Goal: Task Accomplishment & Management: Manage account settings

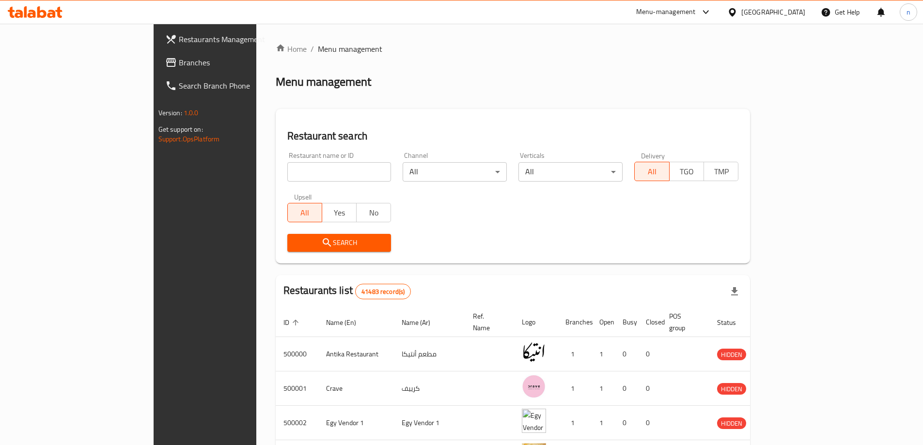
click at [287, 169] on input "search" at bounding box center [339, 171] width 104 height 19
drag, startPoint x: 77, startPoint y: 41, endPoint x: 190, endPoint y: 53, distance: 113.0
click at [179, 41] on span "Restaurants Management" at bounding box center [239, 39] width 121 height 12
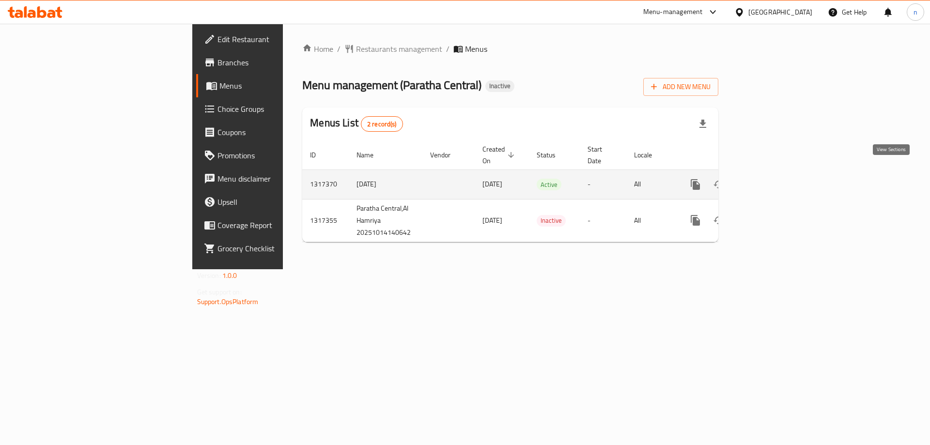
click at [771, 179] on icon "enhanced table" at bounding box center [765, 185] width 12 height 12
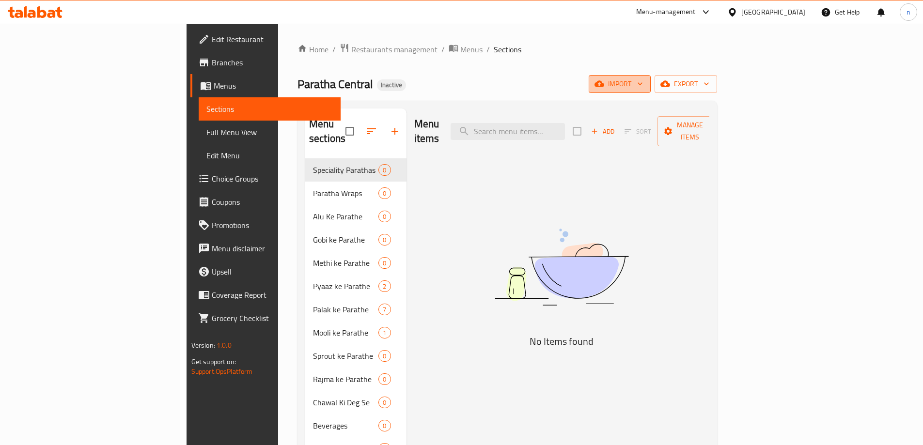
click at [643, 86] on span "import" at bounding box center [619, 84] width 46 height 12
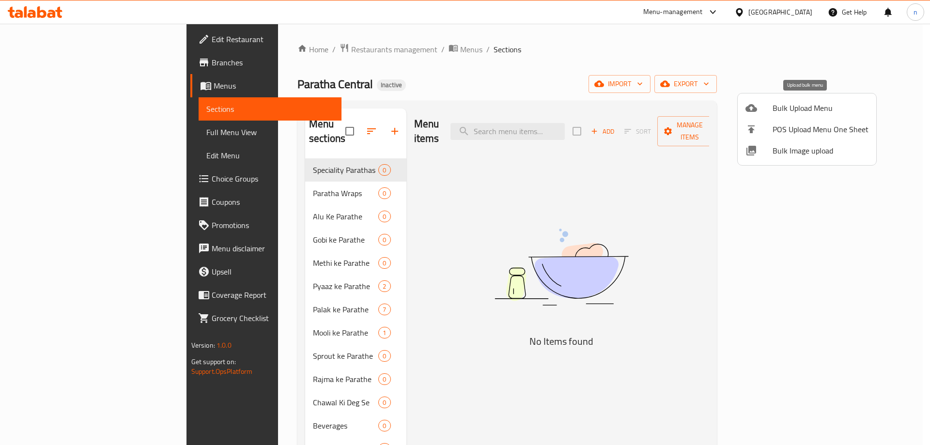
click at [784, 102] on span "Bulk Upload Menu" at bounding box center [821, 108] width 96 height 12
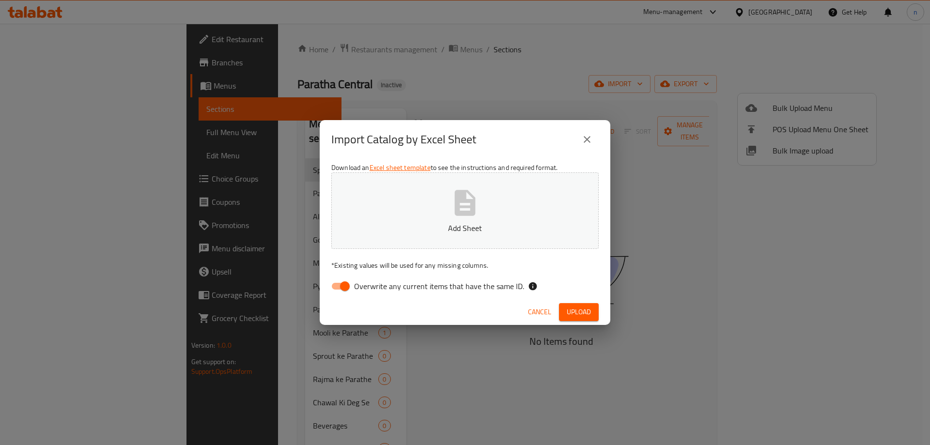
click at [340, 287] on input "Overwrite any current items that have the same ID." at bounding box center [344, 286] width 55 height 18
checkbox input "false"
click at [573, 306] on span "Upload" at bounding box center [579, 312] width 24 height 12
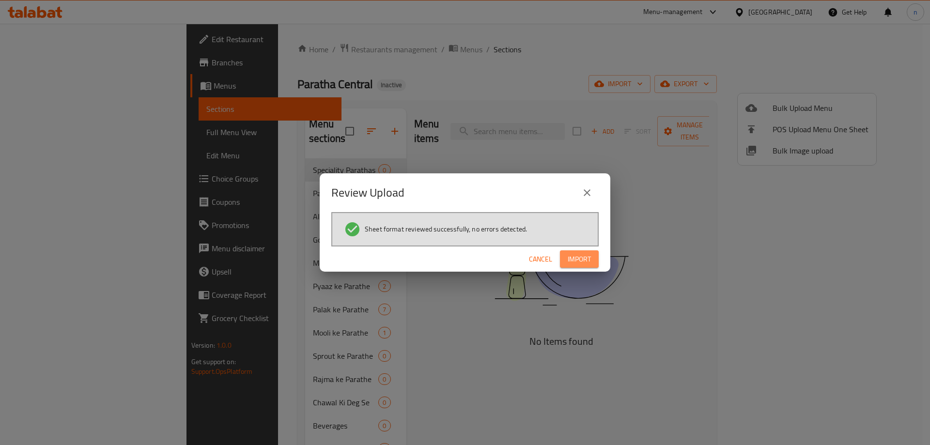
click at [586, 260] on span "Import" at bounding box center [579, 259] width 23 height 12
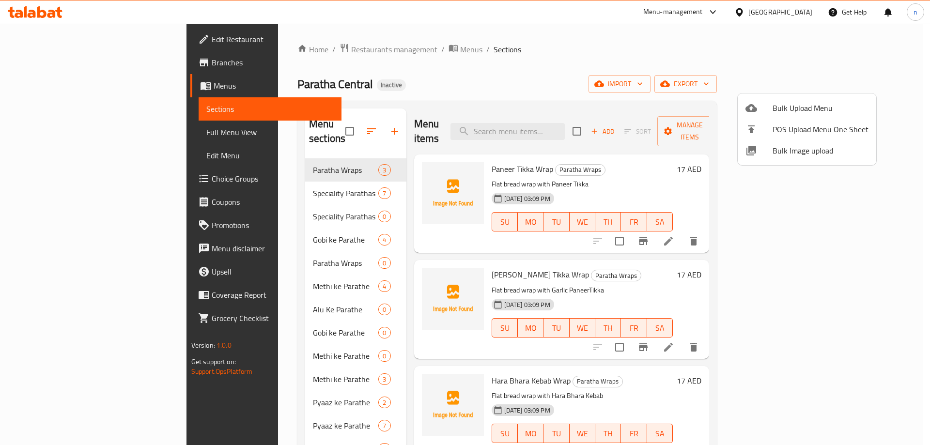
click at [52, 132] on div at bounding box center [465, 222] width 930 height 445
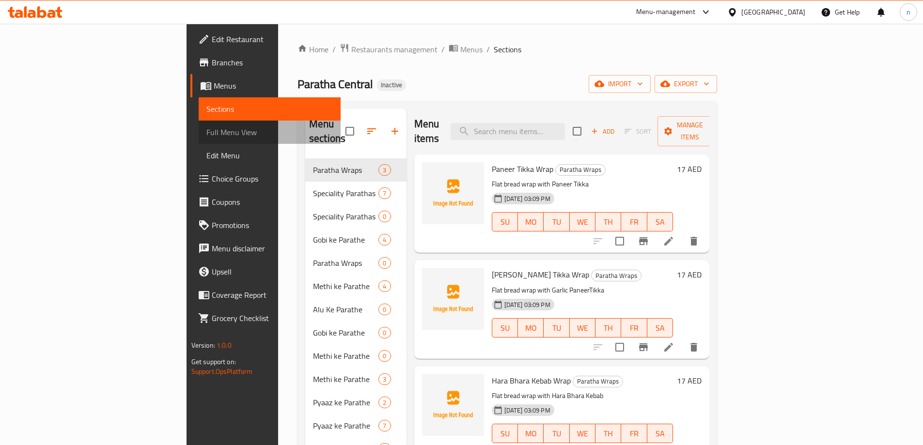
click at [206, 132] on span "Full Menu View" at bounding box center [269, 132] width 126 height 12
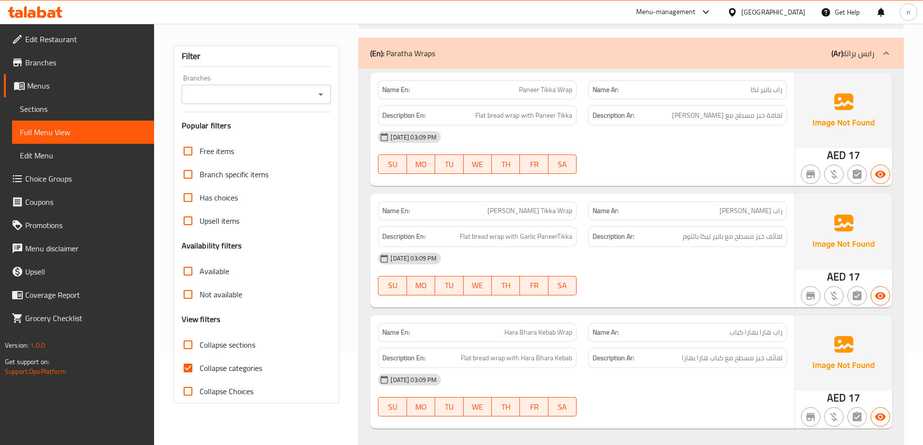
scroll to position [242, 0]
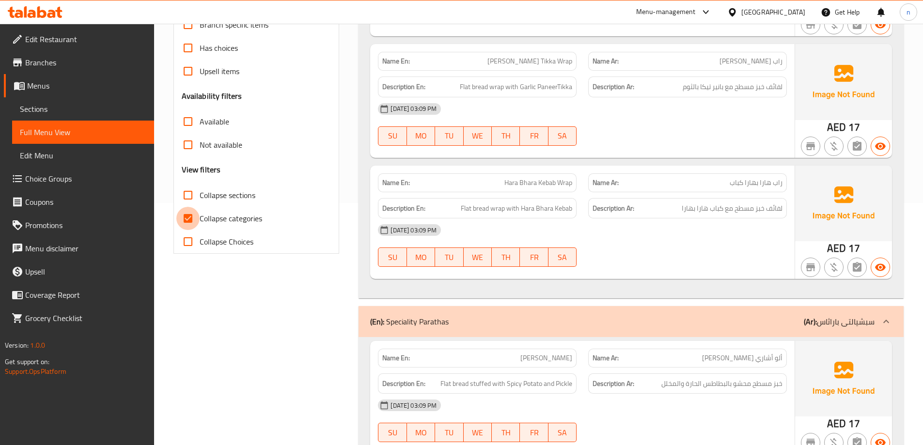
click at [189, 217] on input "Collapse categories" at bounding box center [187, 218] width 23 height 23
checkbox input "false"
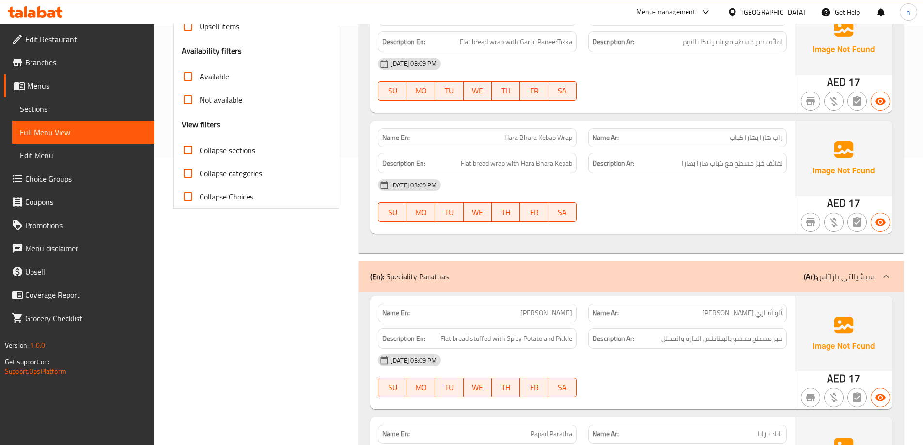
scroll to position [291, 0]
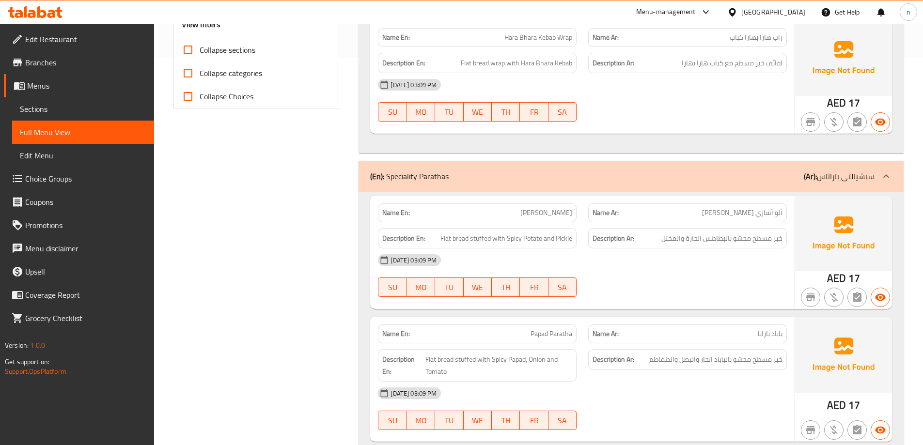
click at [31, 111] on span "Sections" at bounding box center [83, 109] width 126 height 12
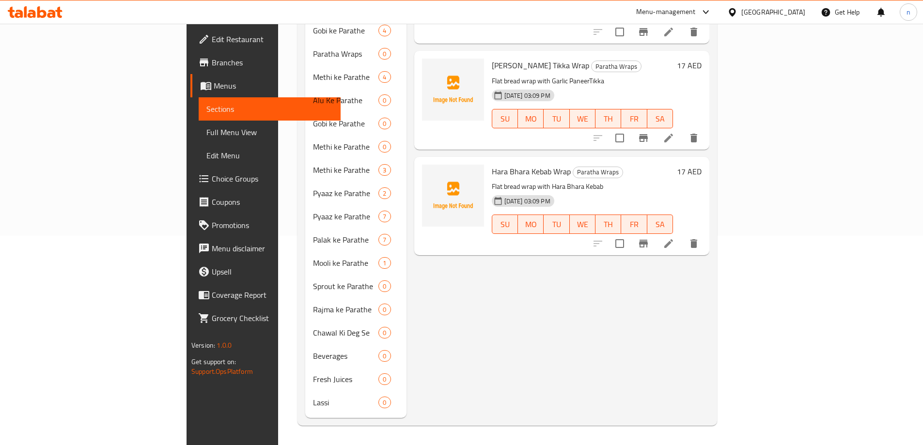
scroll to position [136, 0]
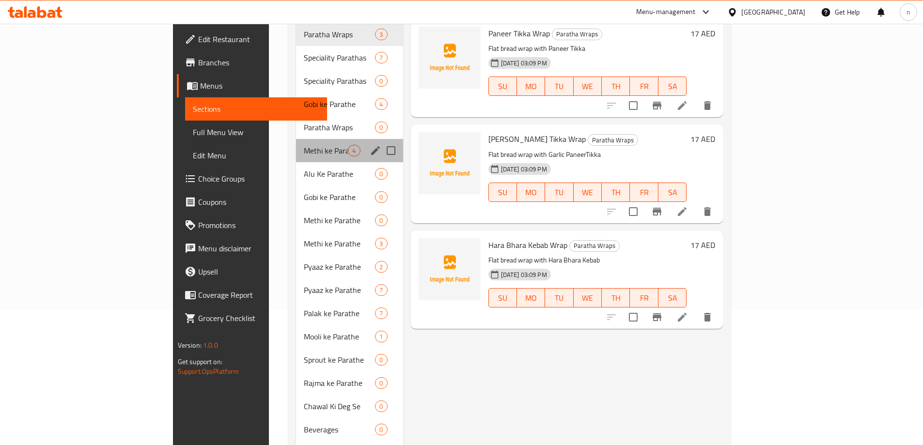
click at [296, 144] on div "Methi ke Parathe 4" at bounding box center [349, 150] width 107 height 23
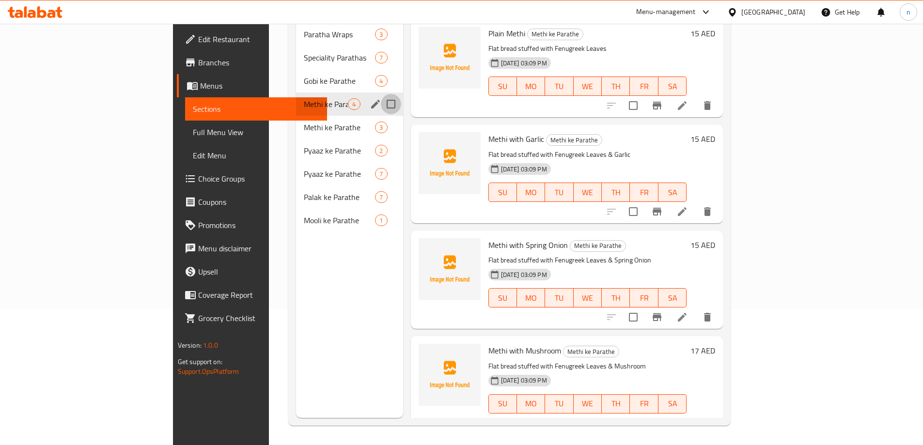
click at [381, 95] on input "Menu sections" at bounding box center [391, 104] width 20 height 20
checkbox input "true"
click at [381, 118] on input "Menu sections" at bounding box center [391, 127] width 20 height 20
checkbox input "true"
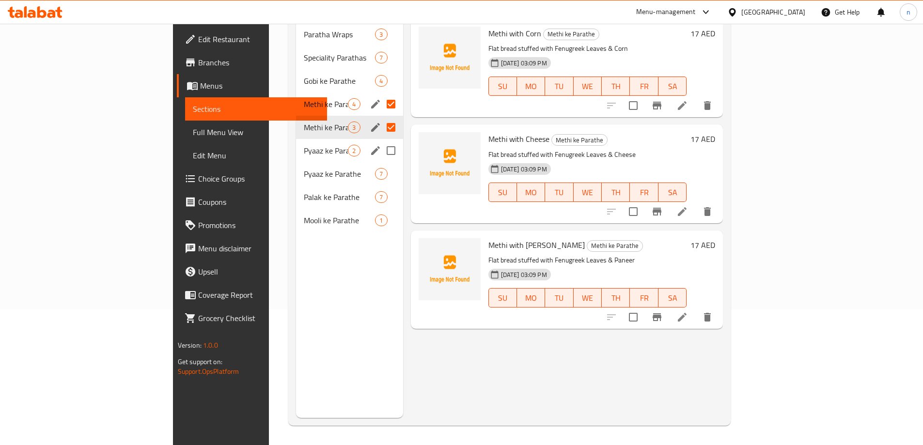
click at [381, 140] on input "Menu sections" at bounding box center [391, 150] width 20 height 20
checkbox input "true"
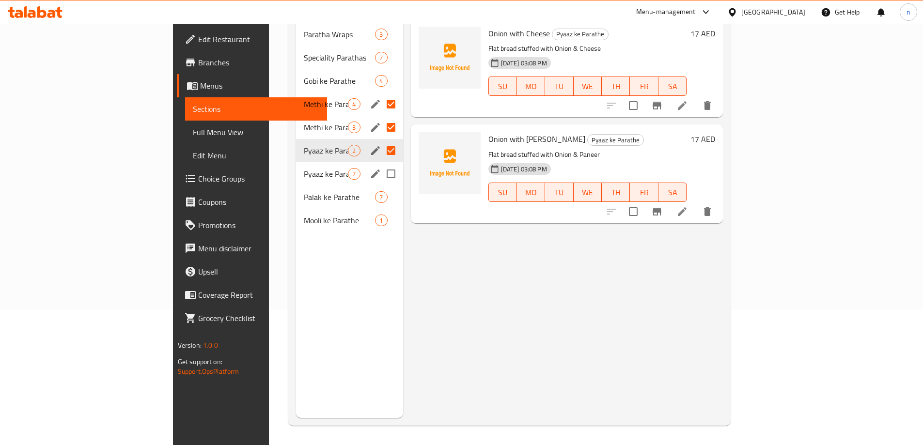
click at [381, 164] on input "Menu sections" at bounding box center [391, 174] width 20 height 20
checkbox input "true"
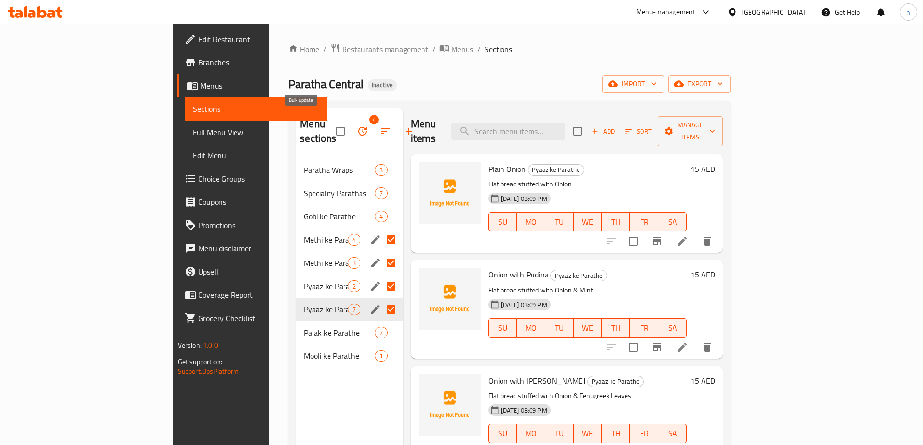
click at [356, 126] on icon "button" at bounding box center [362, 131] width 12 height 12
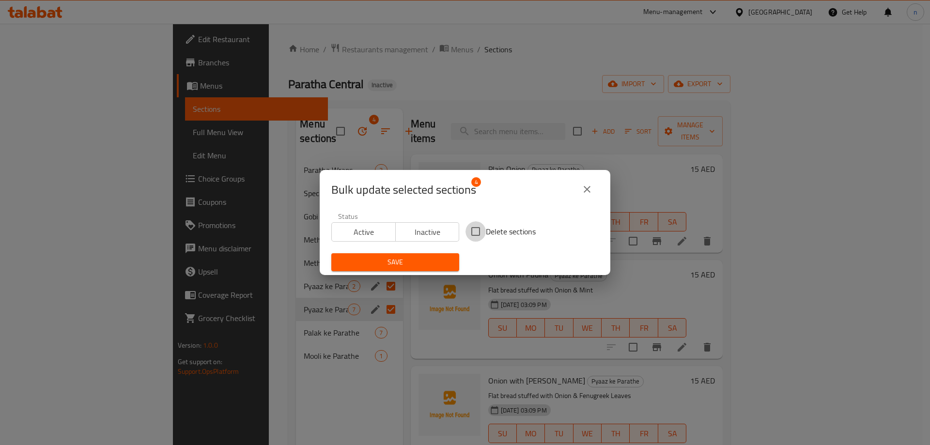
click at [477, 233] on input "Delete sections" at bounding box center [475, 231] width 20 height 20
checkbox input "true"
click at [420, 263] on span "Save" at bounding box center [395, 262] width 112 height 12
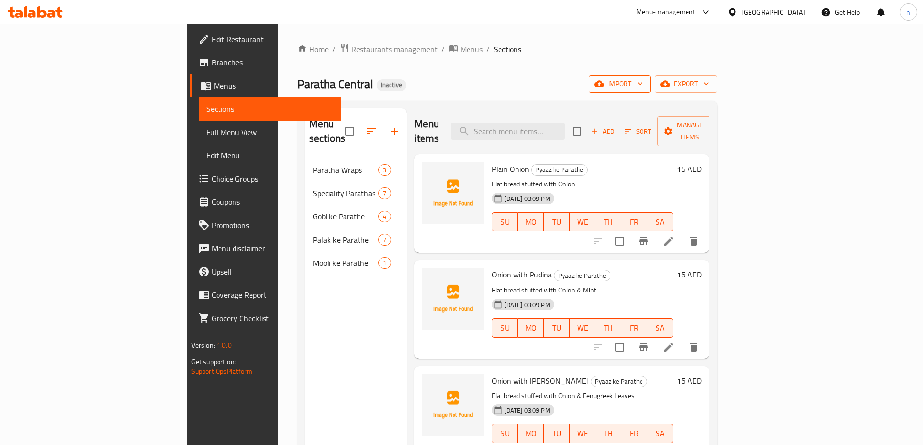
click at [643, 84] on span "import" at bounding box center [619, 84] width 46 height 12
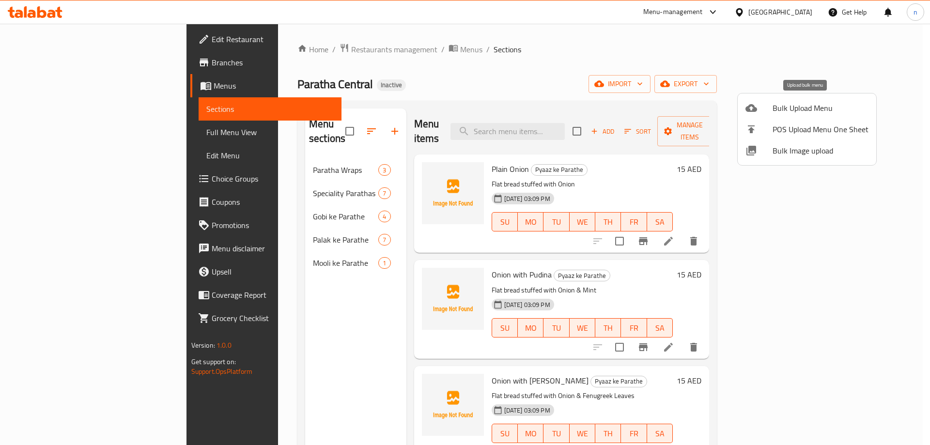
click at [793, 107] on span "Bulk Upload Menu" at bounding box center [821, 108] width 96 height 12
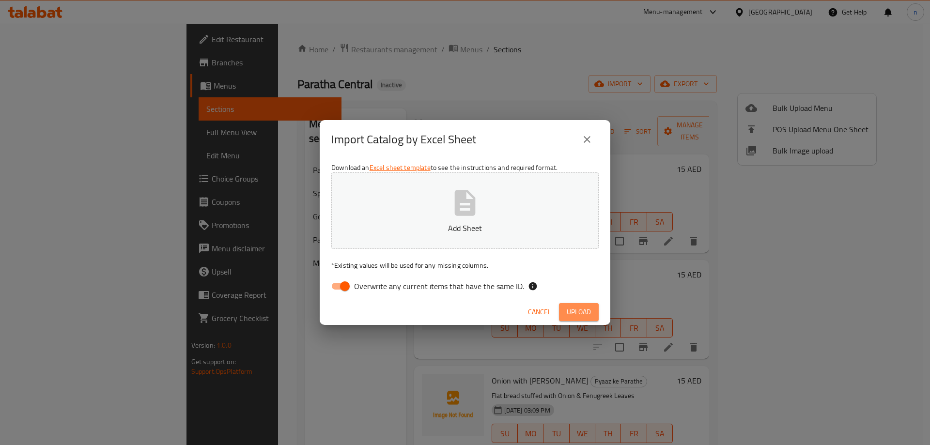
click at [582, 310] on span "Upload" at bounding box center [579, 312] width 24 height 12
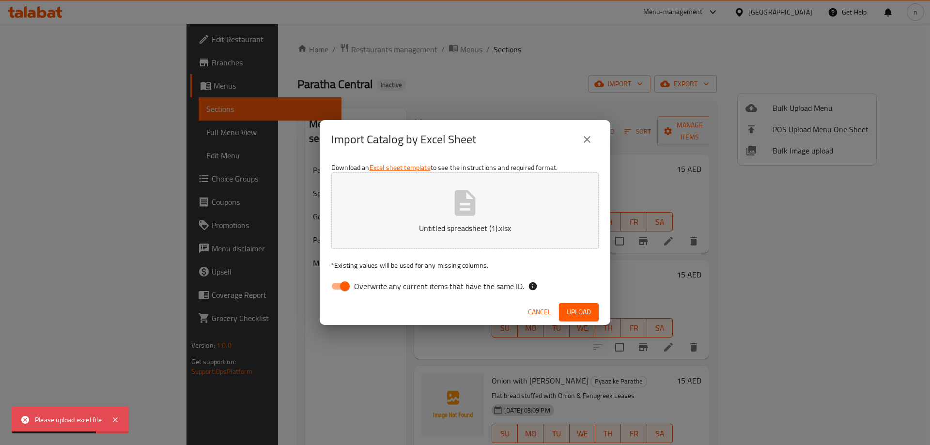
click at [569, 310] on span "Upload" at bounding box center [579, 312] width 24 height 12
click at [346, 286] on input "Overwrite any current items that have the same ID." at bounding box center [344, 286] width 55 height 18
checkbox input "false"
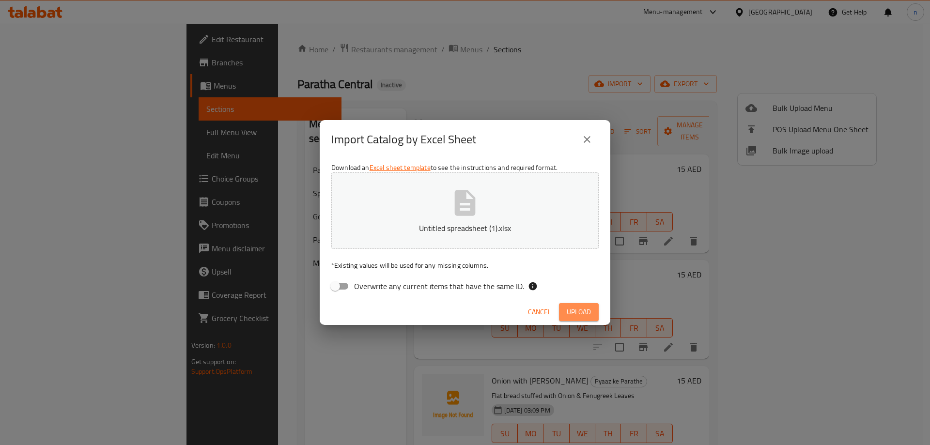
click at [579, 310] on span "Upload" at bounding box center [579, 312] width 24 height 12
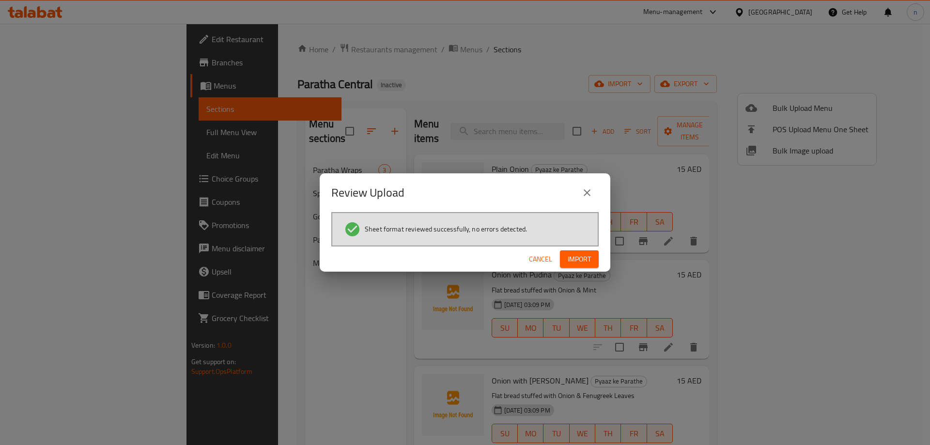
click at [588, 260] on span "Import" at bounding box center [579, 259] width 23 height 12
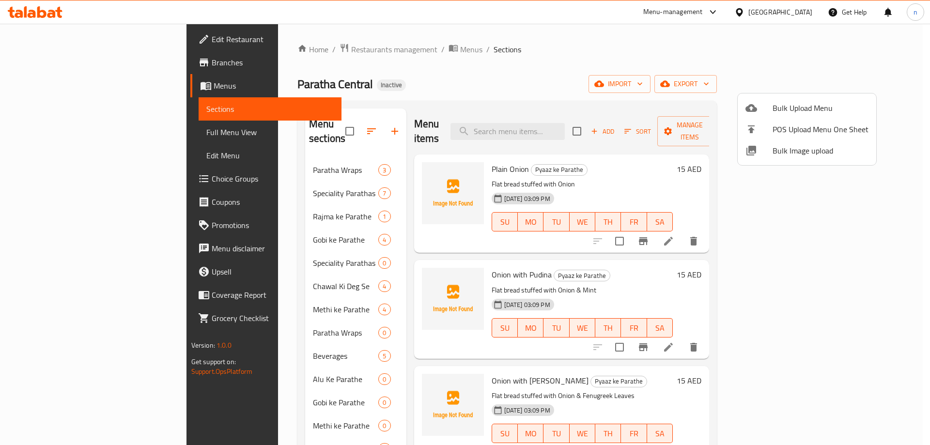
click at [348, 249] on div at bounding box center [465, 222] width 930 height 445
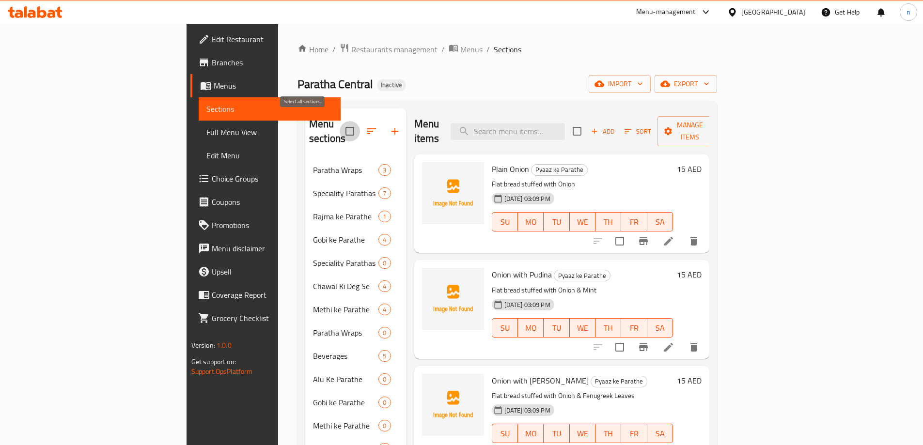
click at [340, 129] on input "checkbox" at bounding box center [350, 131] width 20 height 20
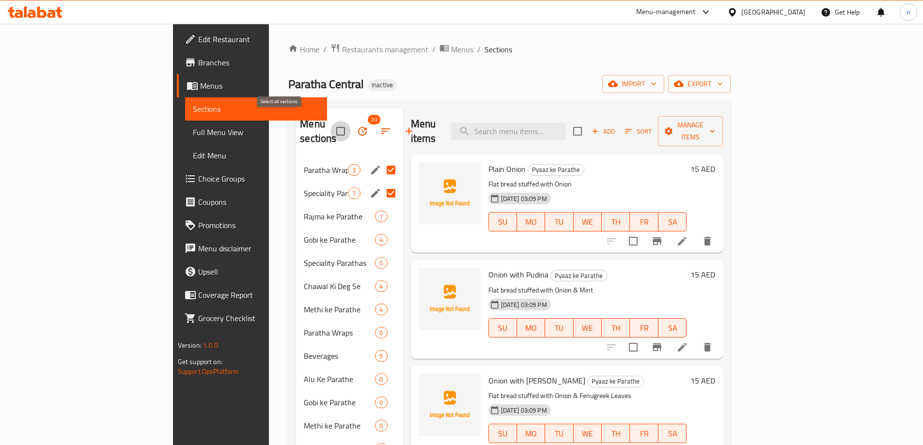
click at [330, 128] on input "checkbox" at bounding box center [340, 131] width 20 height 20
checkbox input "false"
click at [381, 160] on input "Menu sections" at bounding box center [391, 170] width 20 height 20
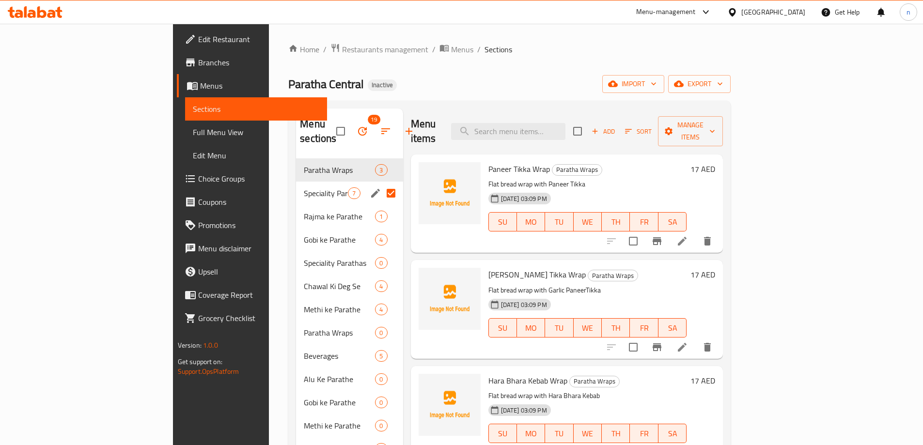
click at [381, 183] on input "Menu sections" at bounding box center [391, 193] width 20 height 20
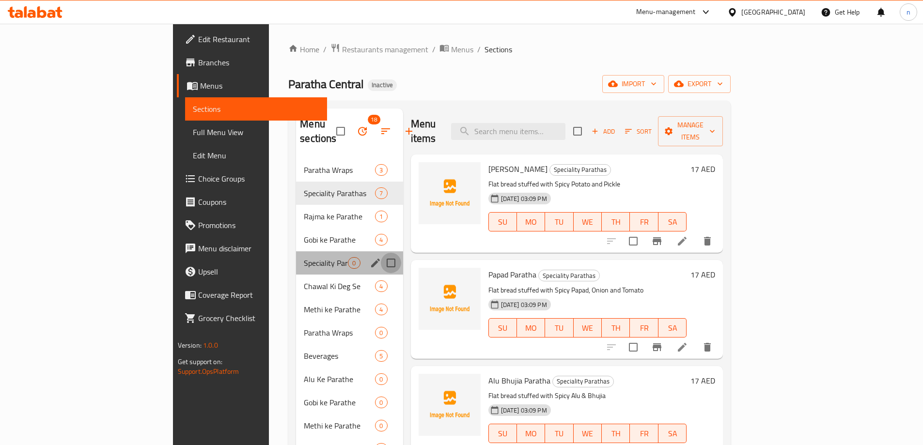
click at [381, 253] on input "Menu sections" at bounding box center [391, 263] width 20 height 20
checkbox input "true"
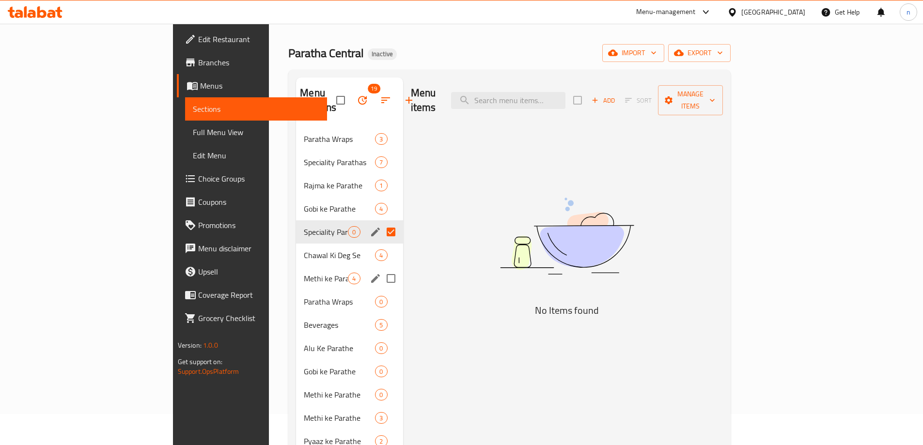
scroll to position [97, 0]
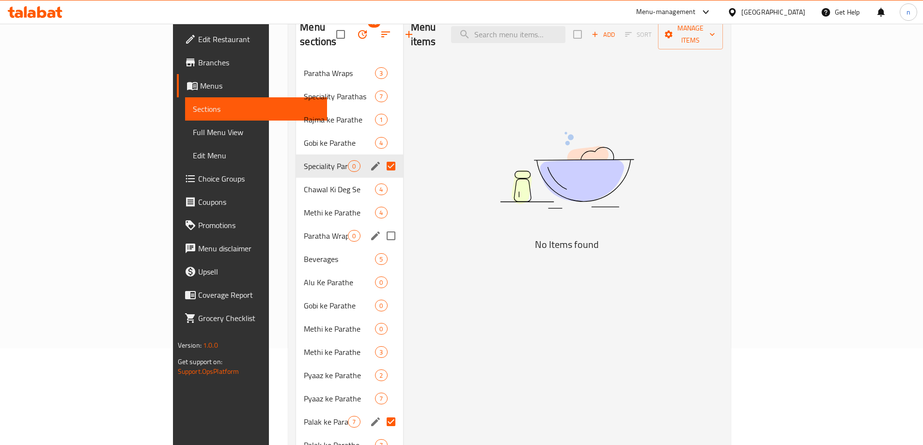
click at [381, 226] on input "Menu sections" at bounding box center [391, 236] width 20 height 20
checkbox input "true"
click at [381, 272] on input "Menu sections" at bounding box center [391, 282] width 20 height 20
checkbox input "true"
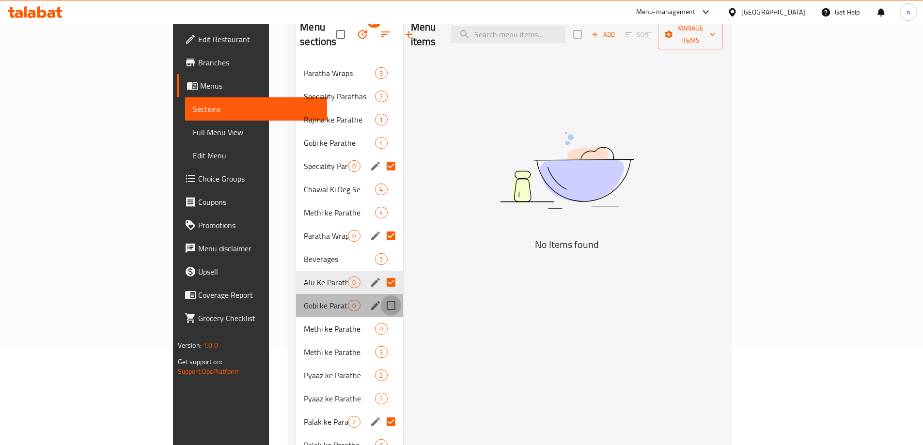
click at [381, 297] on input "Menu sections" at bounding box center [391, 305] width 20 height 20
checkbox input "true"
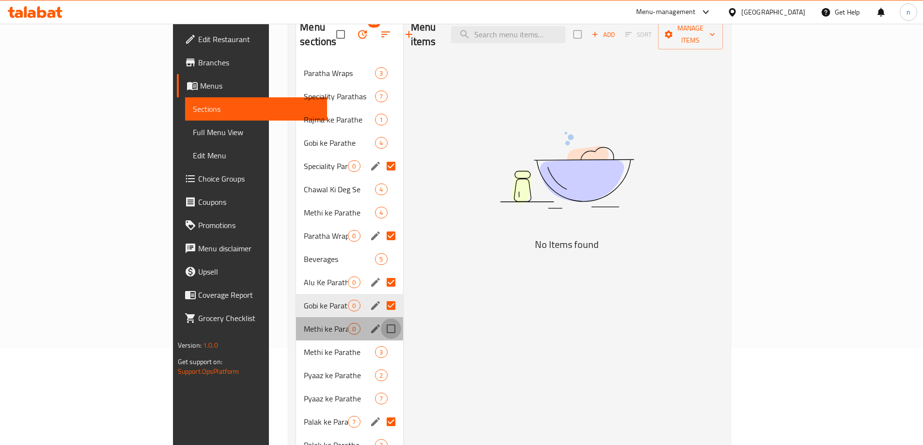
click at [381, 319] on input "Menu sections" at bounding box center [391, 329] width 20 height 20
checkbox input "true"
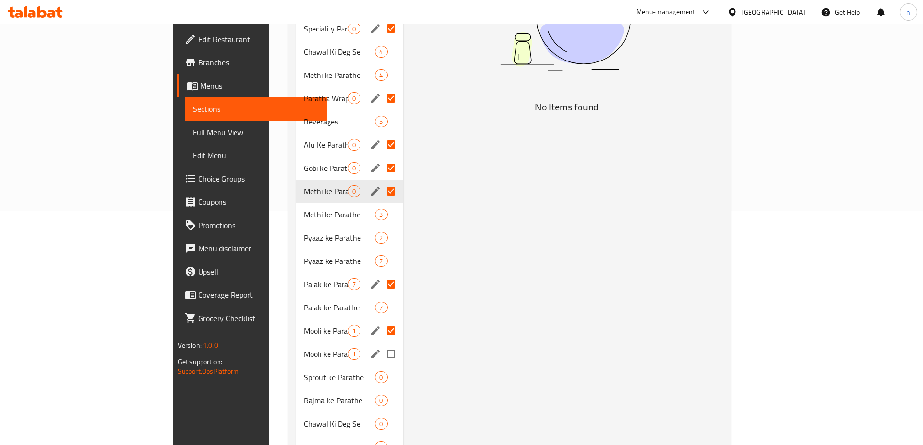
scroll to position [291, 0]
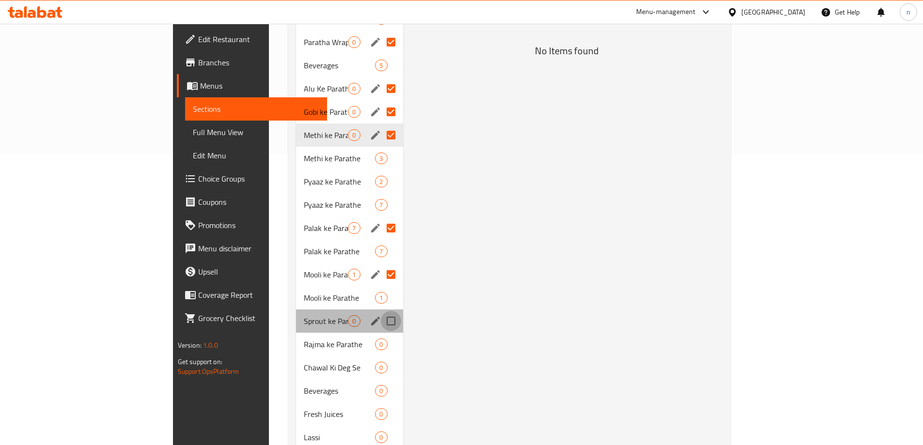
click at [381, 311] on input "Menu sections" at bounding box center [391, 321] width 20 height 20
checkbox input "true"
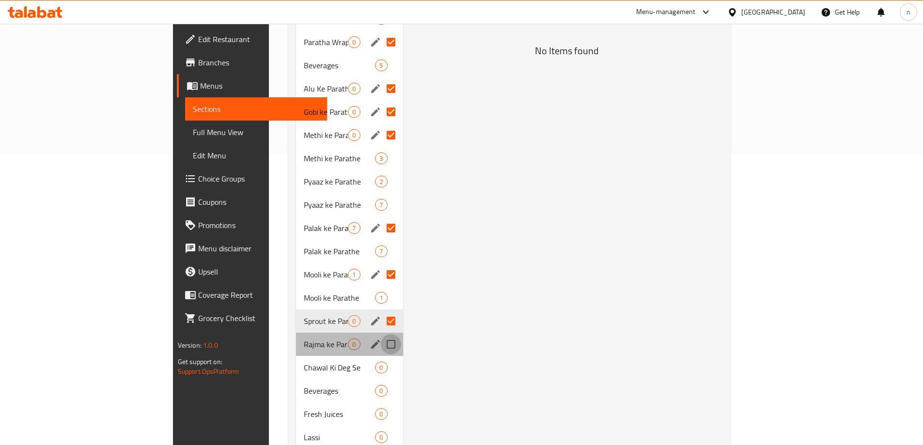
click at [381, 334] on input "Menu sections" at bounding box center [391, 344] width 20 height 20
checkbox input "true"
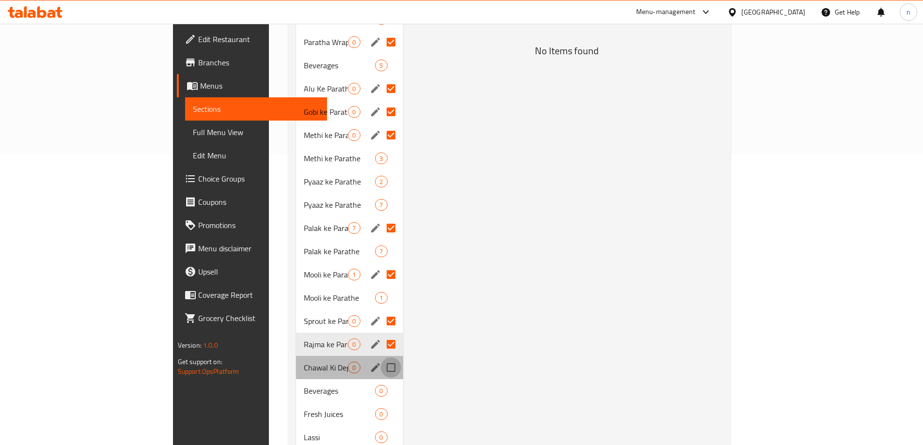
click at [381, 359] on input "Menu sections" at bounding box center [391, 367] width 20 height 20
checkbox input "true"
checkbox input "false"
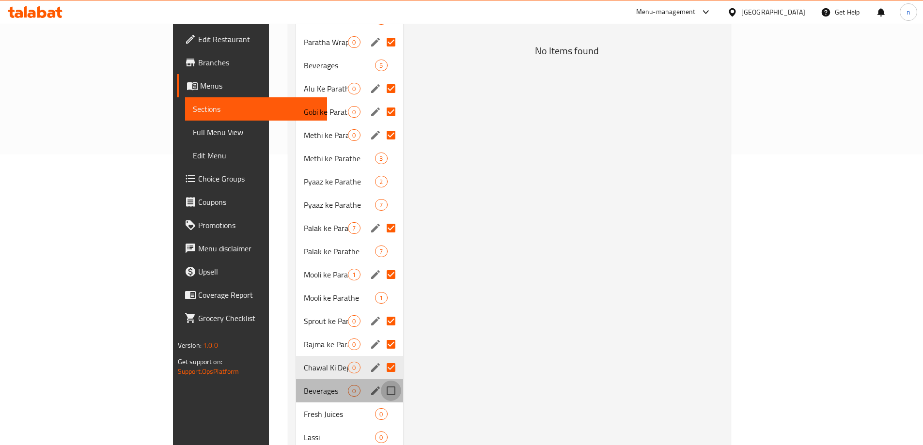
click at [381, 381] on input "Menu sections" at bounding box center [391, 391] width 20 height 20
checkbox input "true"
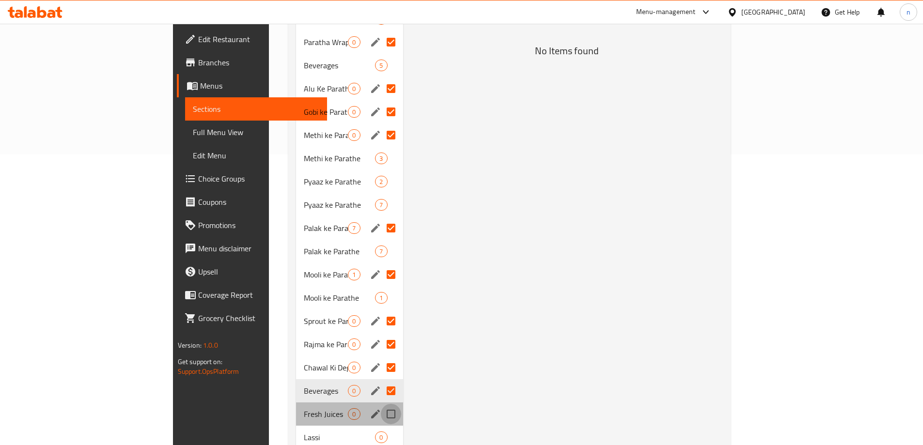
click at [381, 404] on input "Menu sections" at bounding box center [391, 414] width 20 height 20
checkbox input "true"
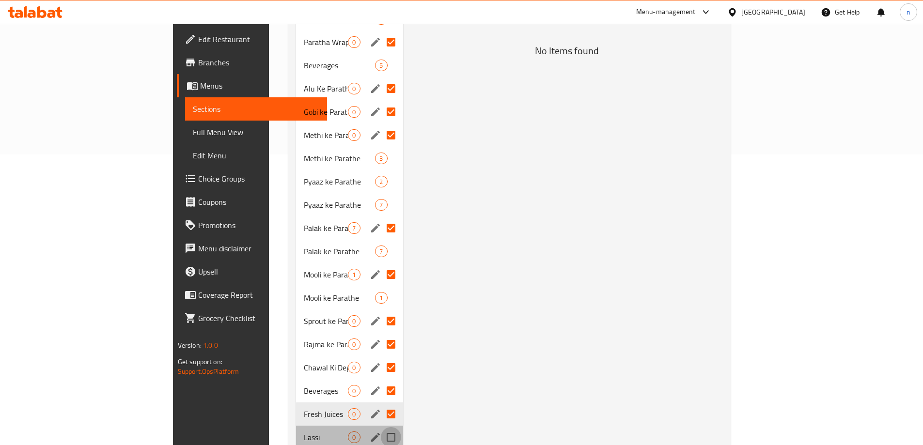
click at [381, 427] on input "Menu sections" at bounding box center [391, 437] width 20 height 20
checkbox input "true"
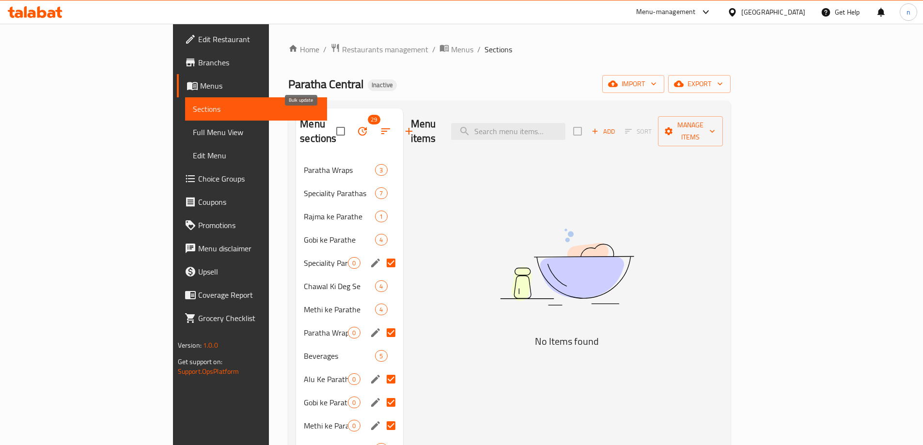
click at [356, 125] on icon "button" at bounding box center [362, 131] width 12 height 12
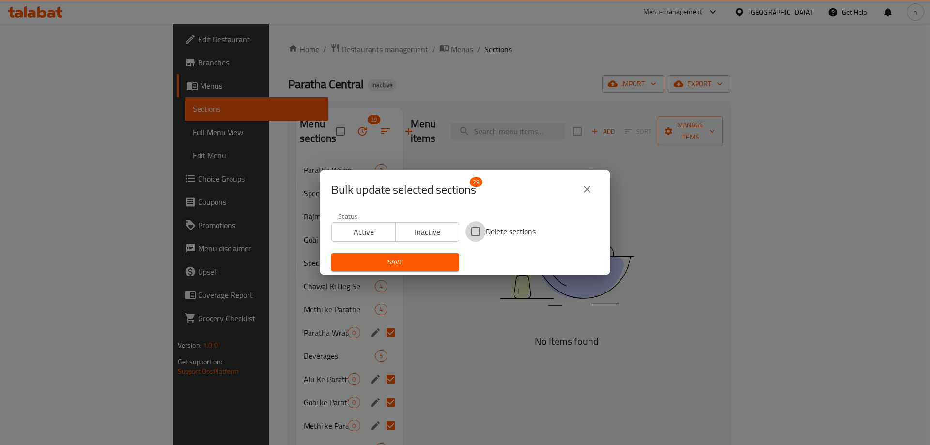
click at [478, 231] on input "Delete sections" at bounding box center [475, 231] width 20 height 20
checkbox input "true"
click at [418, 262] on span "Save" at bounding box center [395, 262] width 112 height 12
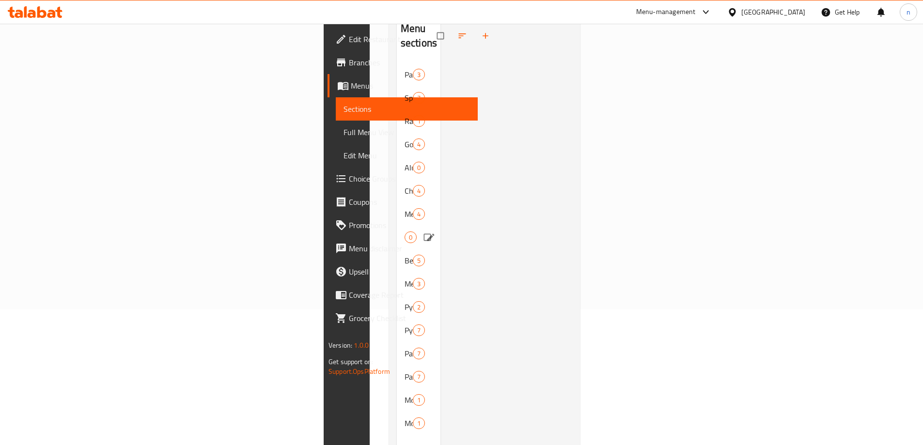
scroll to position [87, 0]
click at [404, 326] on span "Methi ke Parathe0" at bounding box center [404, 332] width 0 height 12
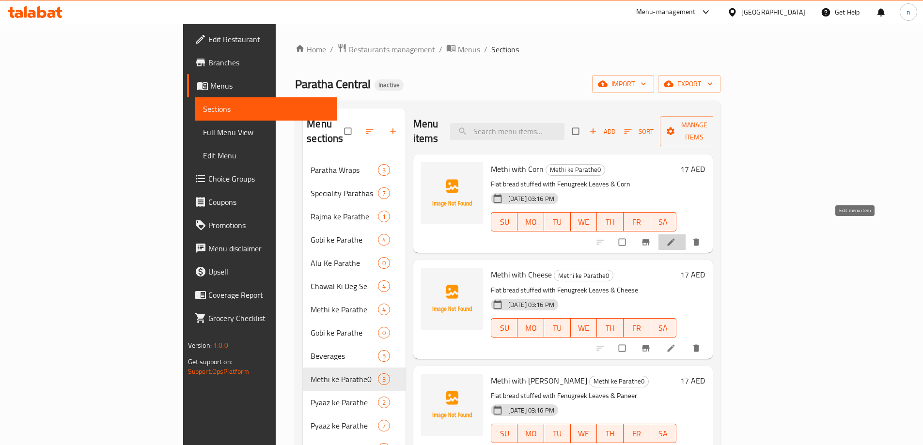
click at [676, 237] on icon at bounding box center [671, 242] width 10 height 10
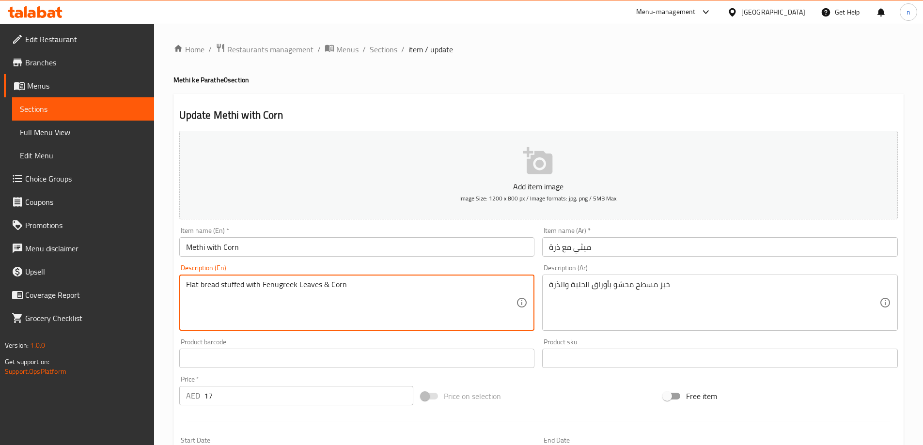
click at [278, 285] on textarea "Flat bread stuffed with Fenugreek Leaves & Corn" at bounding box center [351, 303] width 330 height 46
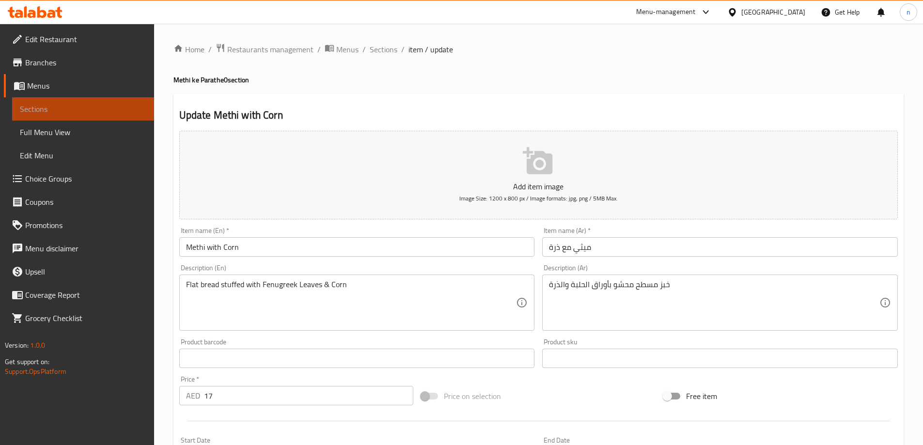
click at [43, 117] on link "Sections" at bounding box center [83, 108] width 142 height 23
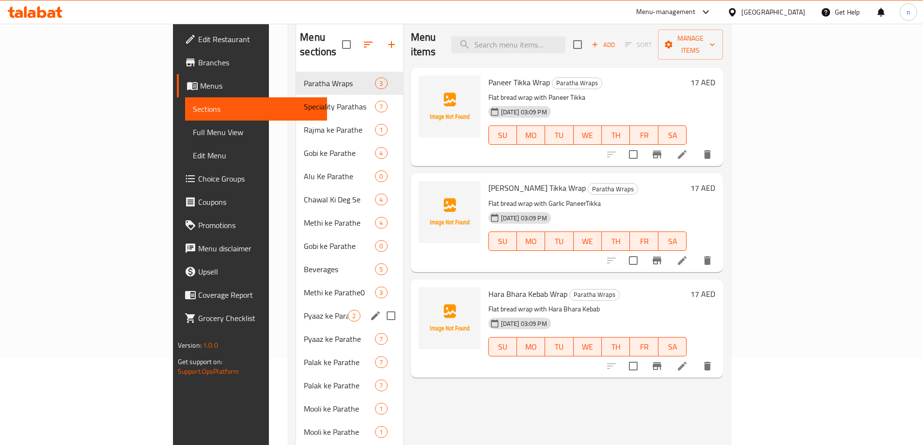
scroll to position [136, 0]
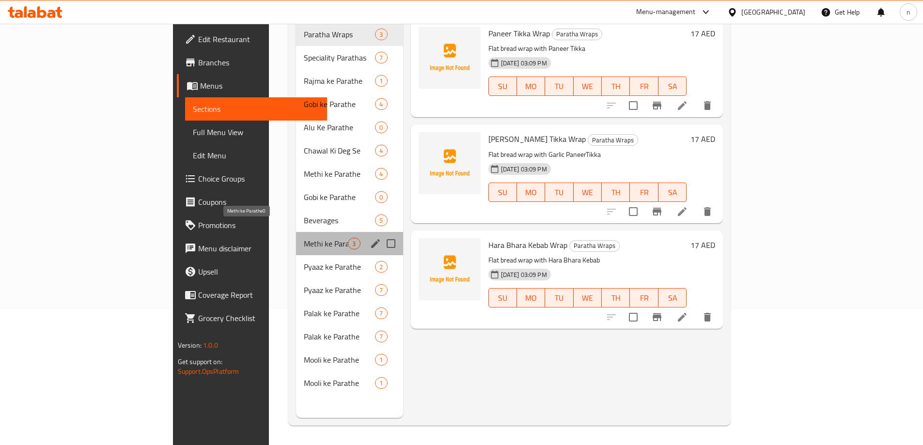
click at [304, 238] on span "Methi ke Parathe0" at bounding box center [326, 244] width 44 height 12
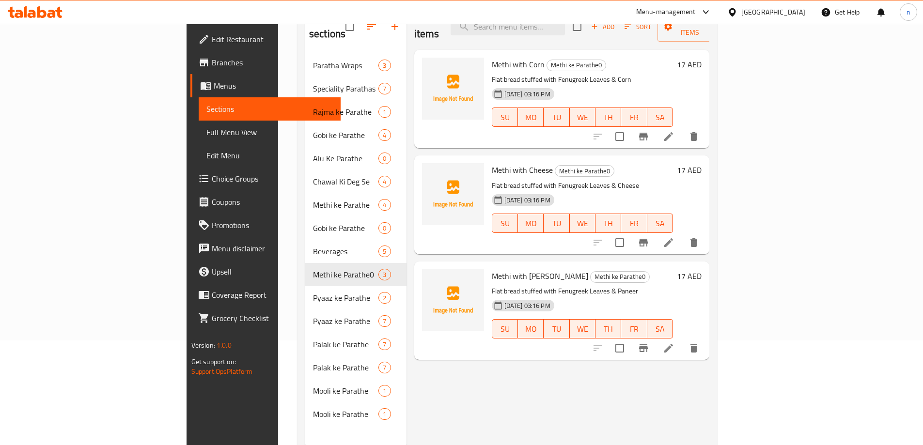
scroll to position [87, 0]
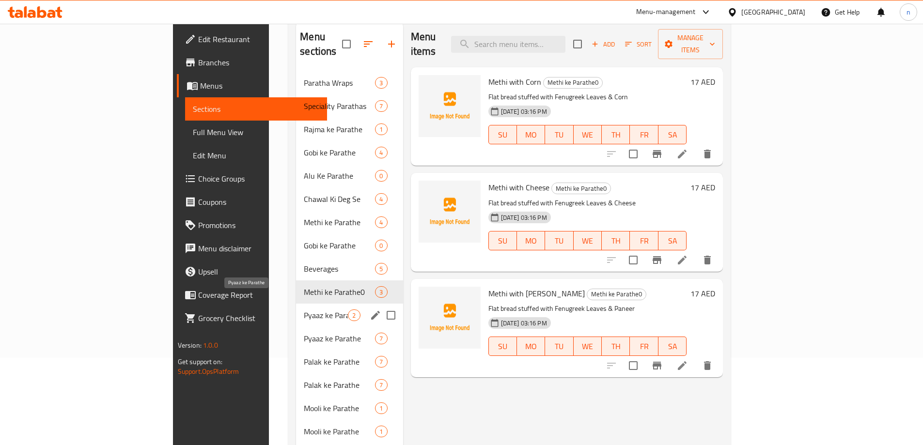
click at [304, 309] on span "Pyaaz ke Parathe" at bounding box center [326, 315] width 44 height 12
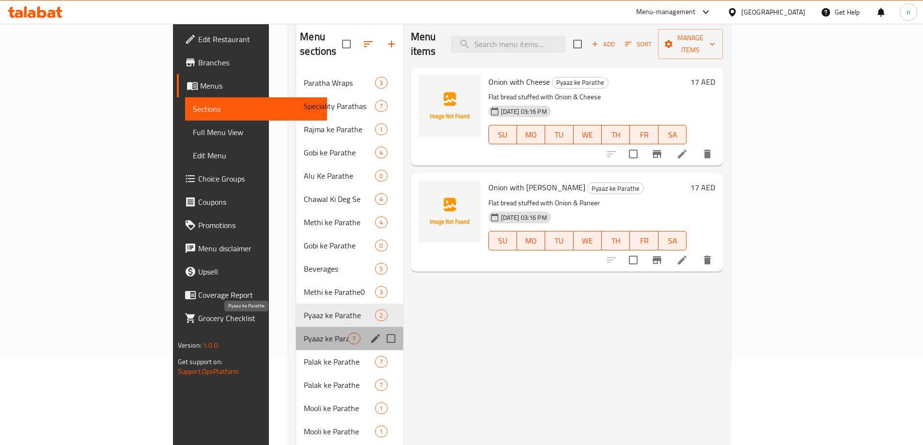
click at [304, 333] on span "Pyaaz ke Parathe" at bounding box center [326, 339] width 44 height 12
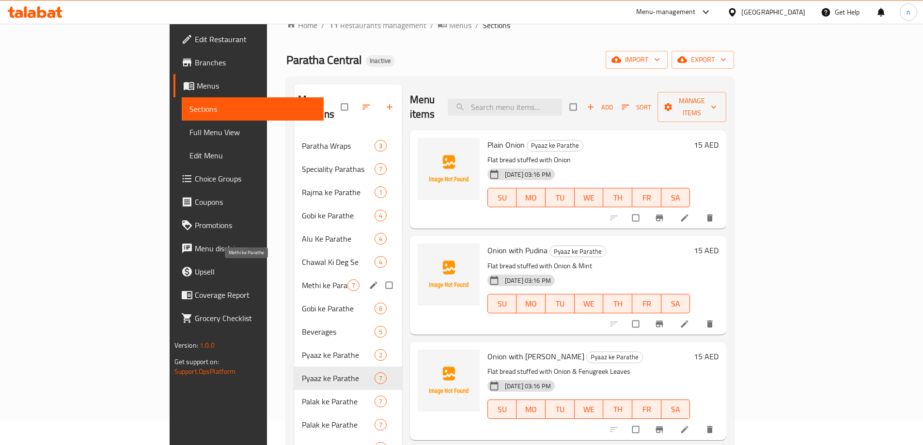
scroll to position [48, 0]
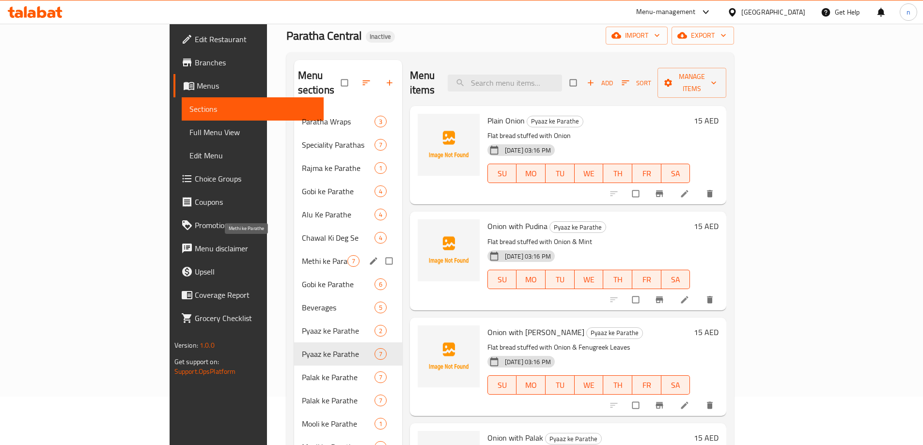
click at [302, 255] on span "Methi ke Parathe" at bounding box center [325, 261] width 46 height 12
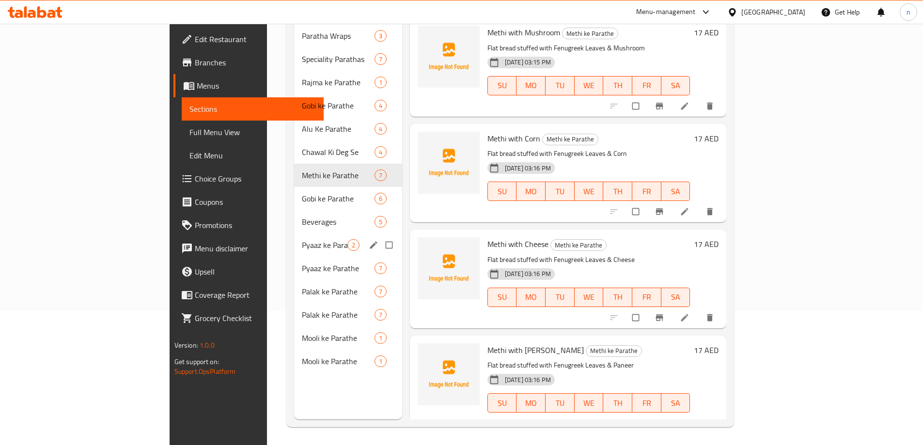
scroll to position [136, 0]
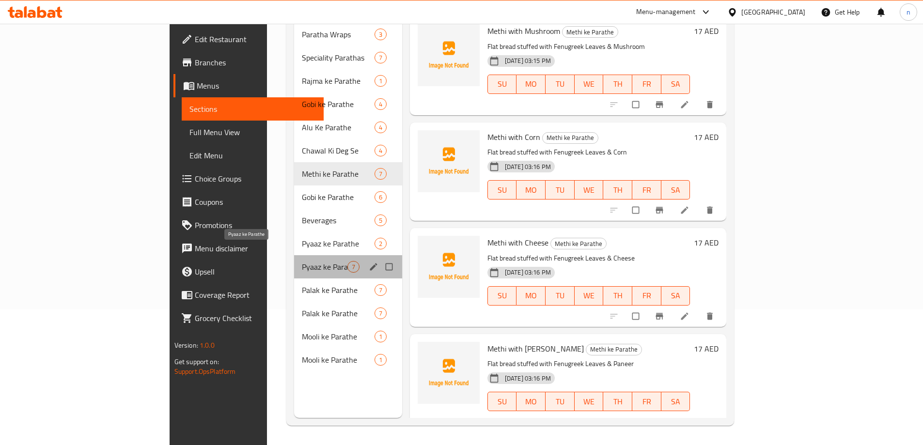
click at [302, 261] on span "Pyaaz ke Parathe" at bounding box center [325, 267] width 46 height 12
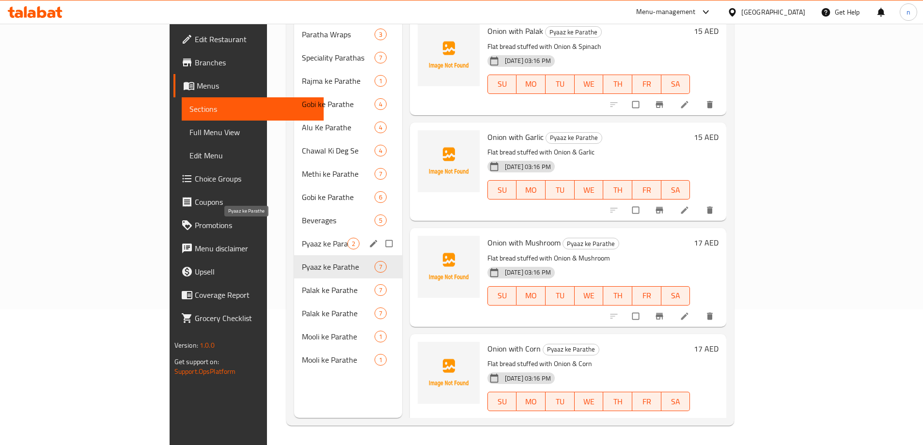
click at [302, 238] on span "Pyaaz ke Parathe" at bounding box center [325, 244] width 46 height 12
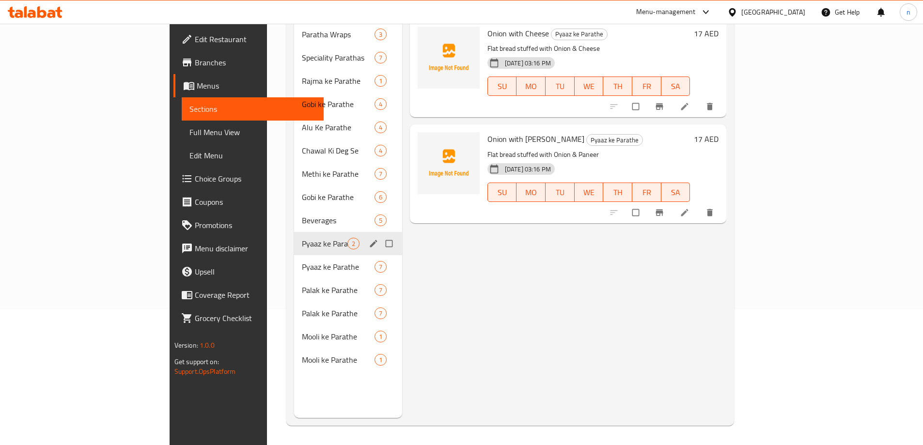
click at [369, 239] on icon "edit" at bounding box center [374, 244] width 10 height 10
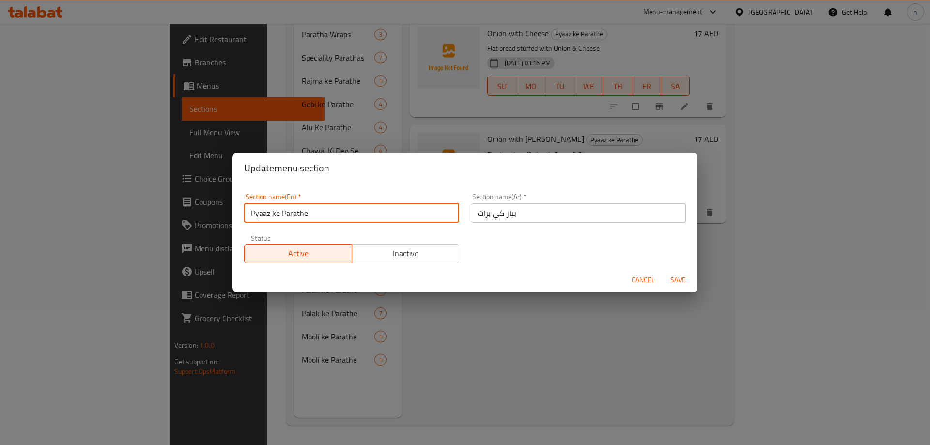
click at [352, 211] on input "Pyaaz ke Parathe" at bounding box center [351, 212] width 215 height 19
type input "Pyaaz ke Parathe0"
click at [678, 281] on span "Save" at bounding box center [677, 280] width 23 height 12
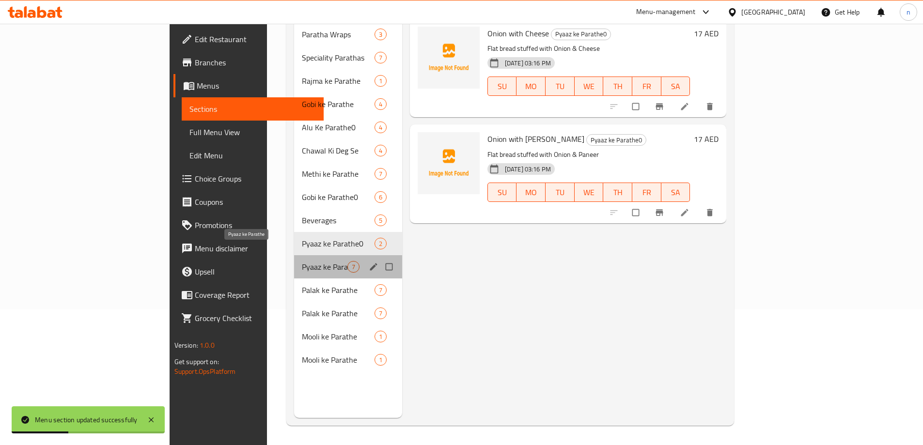
click at [302, 261] on span "Pyaaz ke Parathe" at bounding box center [325, 267] width 46 height 12
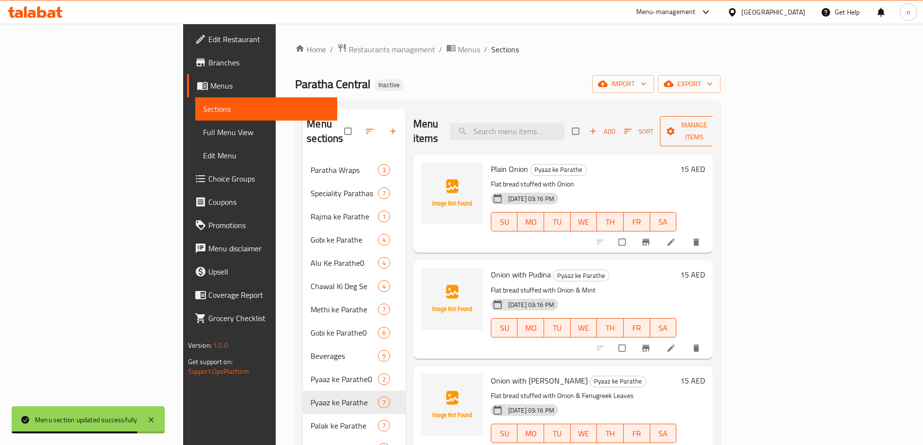
click at [721, 128] on span "Manage items" at bounding box center [693, 131] width 53 height 24
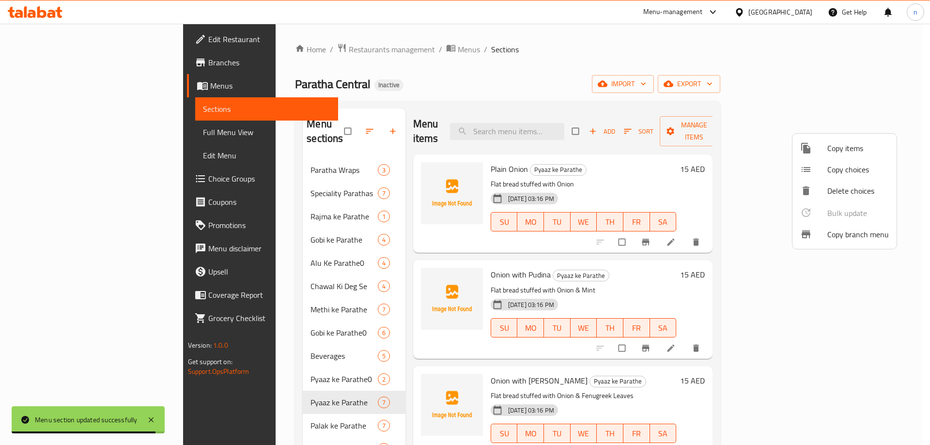
click at [858, 82] on div at bounding box center [465, 222] width 930 height 445
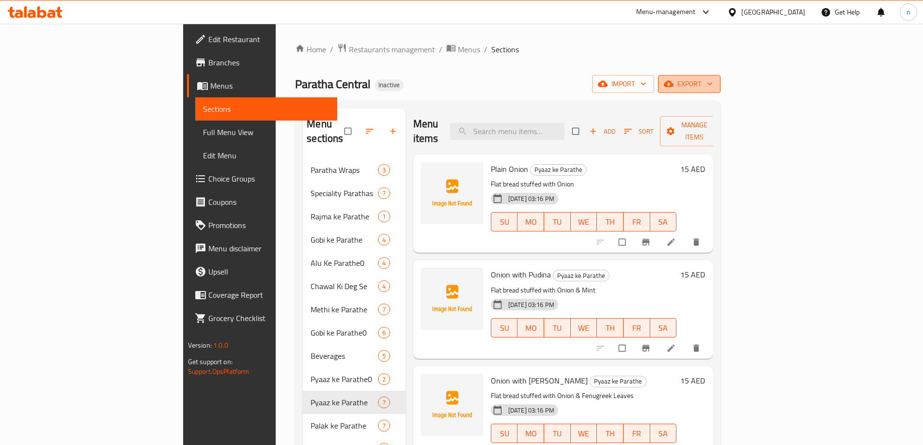
click at [712, 86] on span "export" at bounding box center [688, 84] width 47 height 12
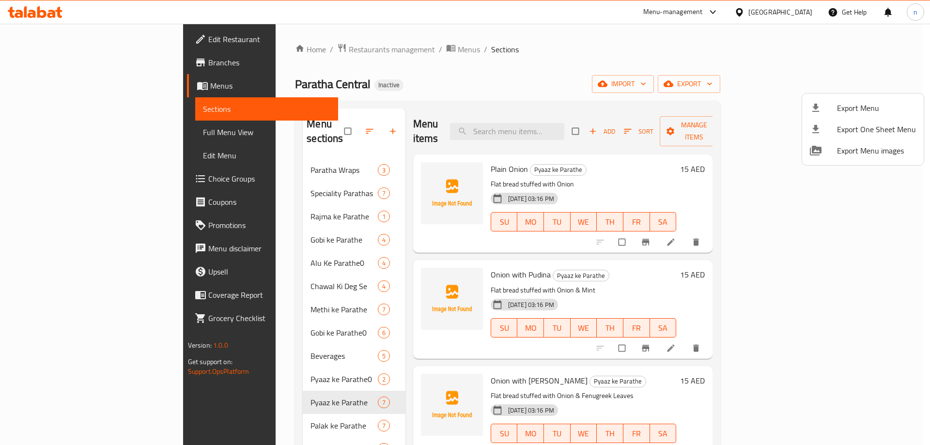
click at [817, 80] on div at bounding box center [465, 222] width 930 height 445
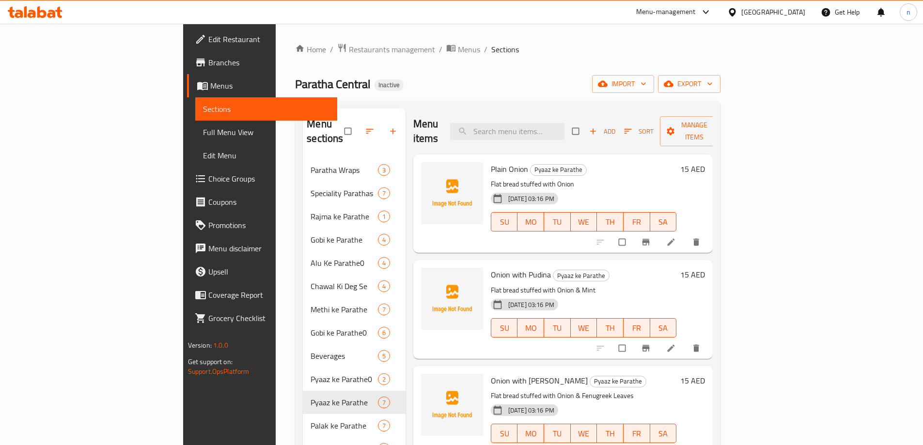
click at [646, 80] on span "import" at bounding box center [623, 84] width 46 height 12
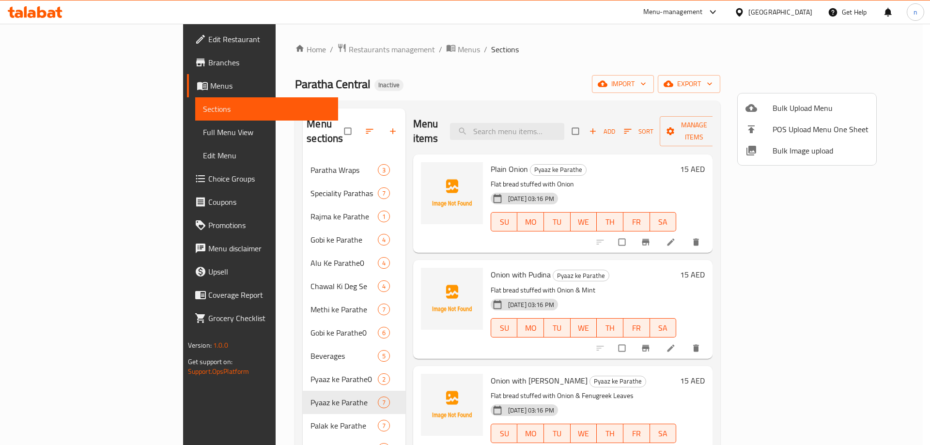
click at [800, 59] on div at bounding box center [465, 222] width 930 height 445
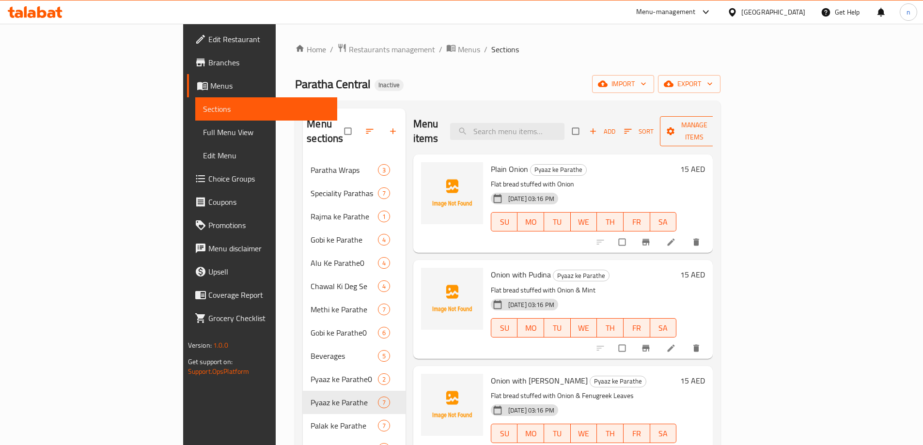
click at [721, 127] on span "Manage items" at bounding box center [693, 131] width 53 height 24
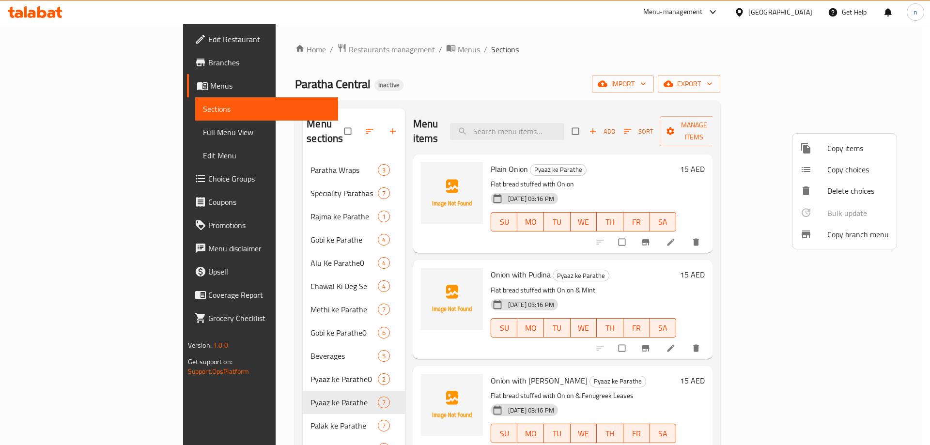
click at [668, 66] on div at bounding box center [465, 222] width 930 height 445
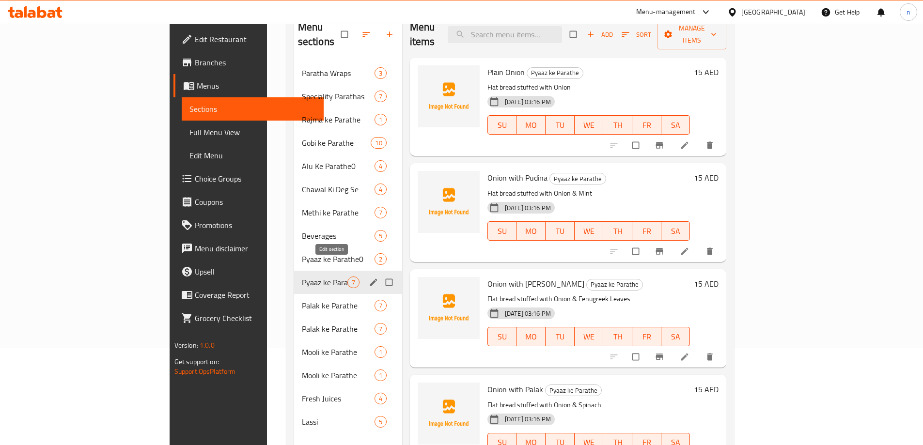
scroll to position [136, 0]
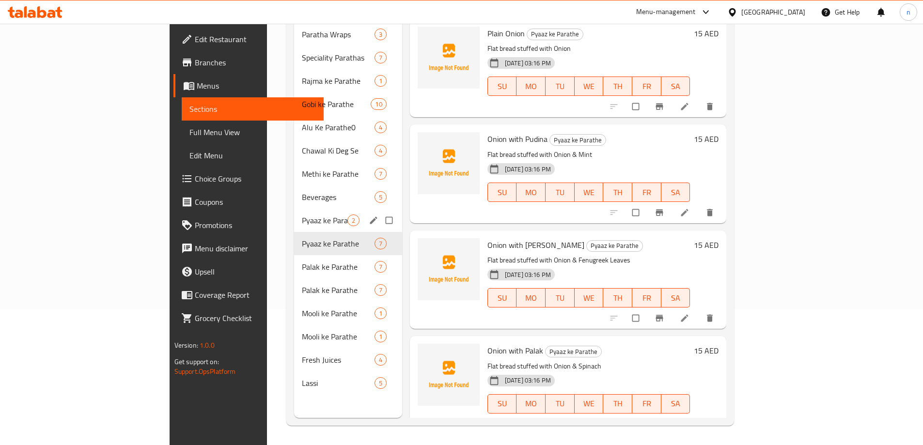
click at [380, 211] on input "Menu sections" at bounding box center [390, 220] width 20 height 18
checkbox input "true"
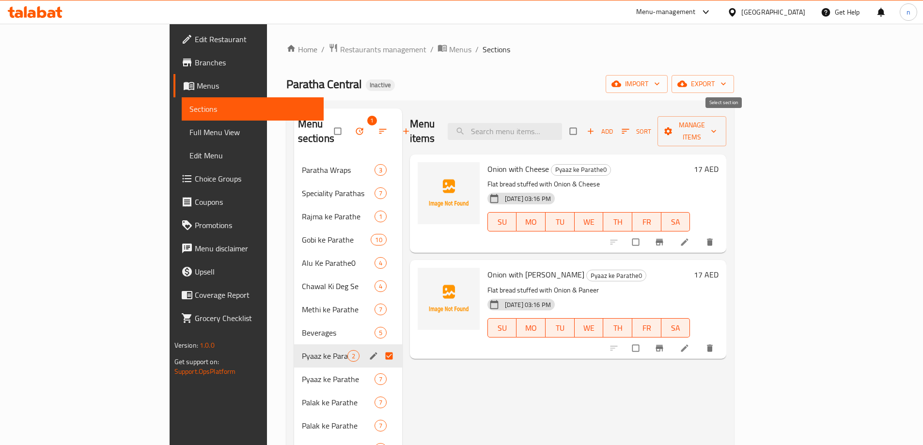
click at [584, 123] on input "checkbox" at bounding box center [574, 131] width 20 height 18
checkbox input "true"
click at [718, 125] on span "Manage items" at bounding box center [691, 131] width 53 height 24
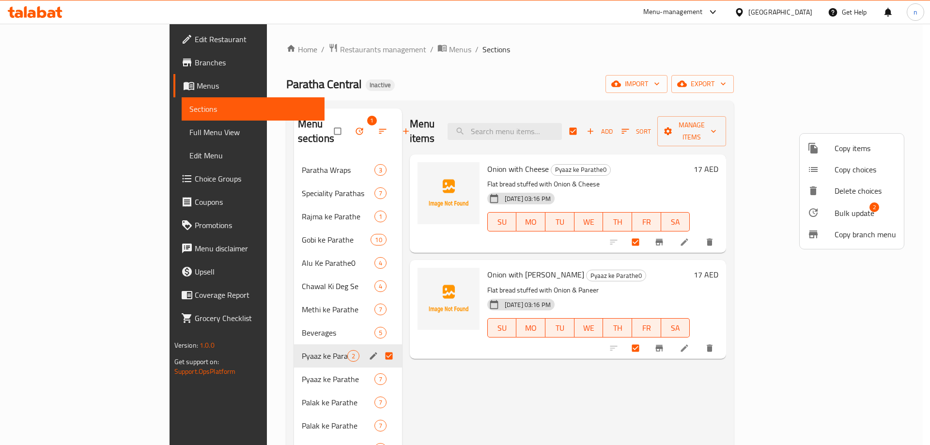
click at [841, 209] on span "Bulk update" at bounding box center [855, 213] width 40 height 12
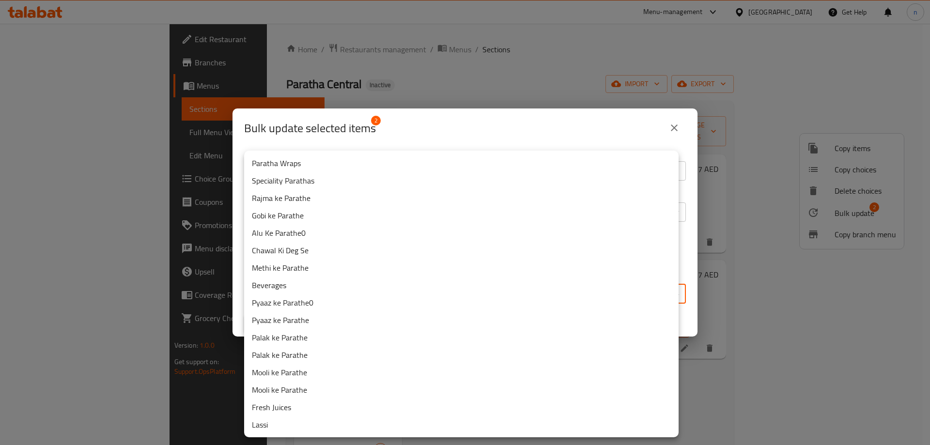
click at [367, 292] on body "​ Menu-management United Arab Emirates Get Help n Edit Restaurant Branches Menu…" at bounding box center [465, 234] width 930 height 421
click at [437, 89] on div at bounding box center [465, 222] width 930 height 445
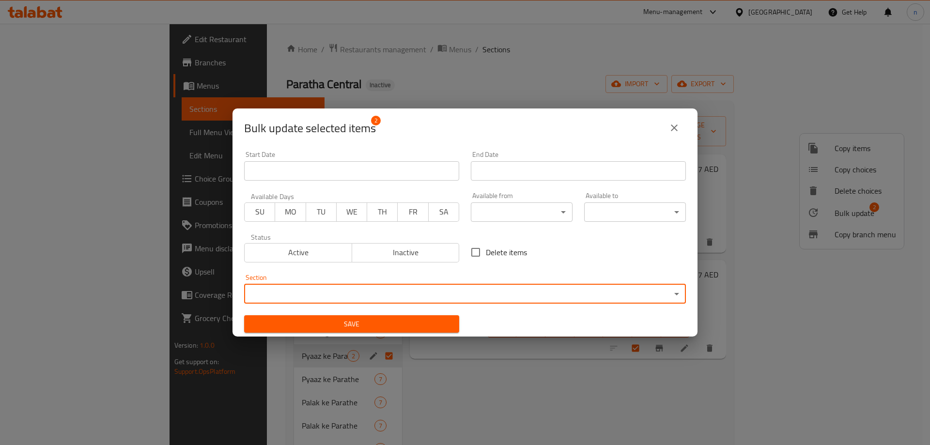
click at [681, 130] on button "close" at bounding box center [674, 127] width 23 height 23
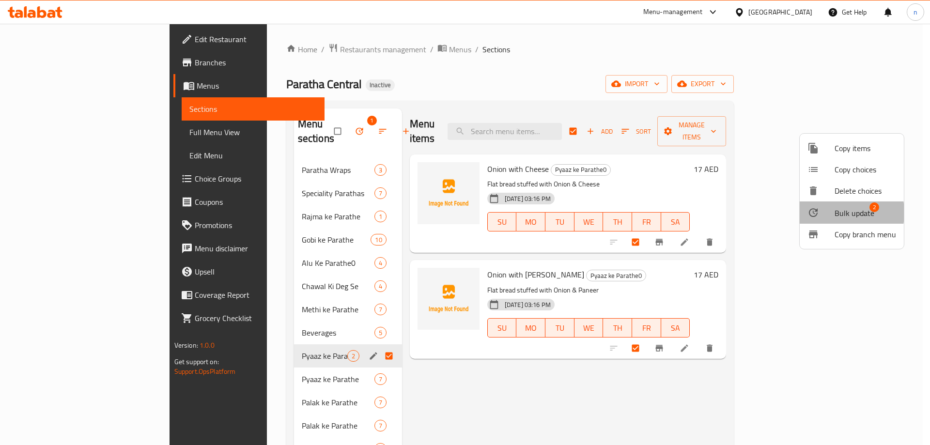
click at [827, 213] on div at bounding box center [820, 213] width 27 height 12
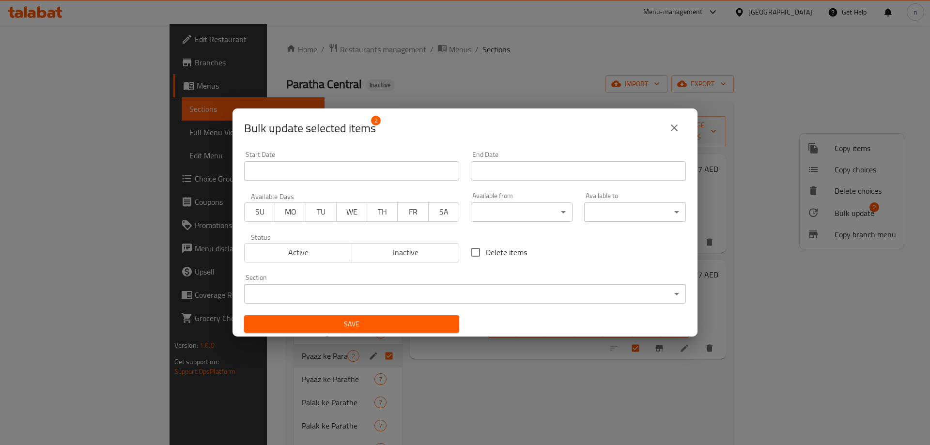
click at [403, 300] on body "​ Menu-management United Arab Emirates Get Help n Edit Restaurant Branches Menu…" at bounding box center [465, 234] width 930 height 421
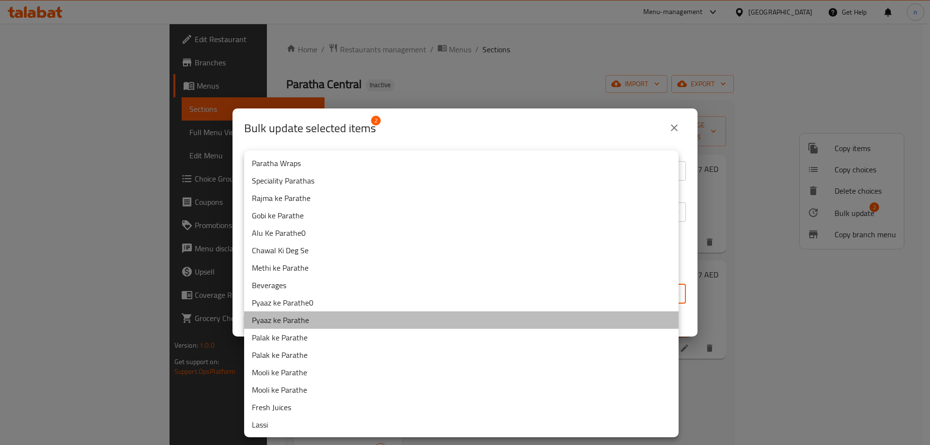
click at [279, 319] on li "Pyaaz ke Parathe" at bounding box center [461, 319] width 434 height 17
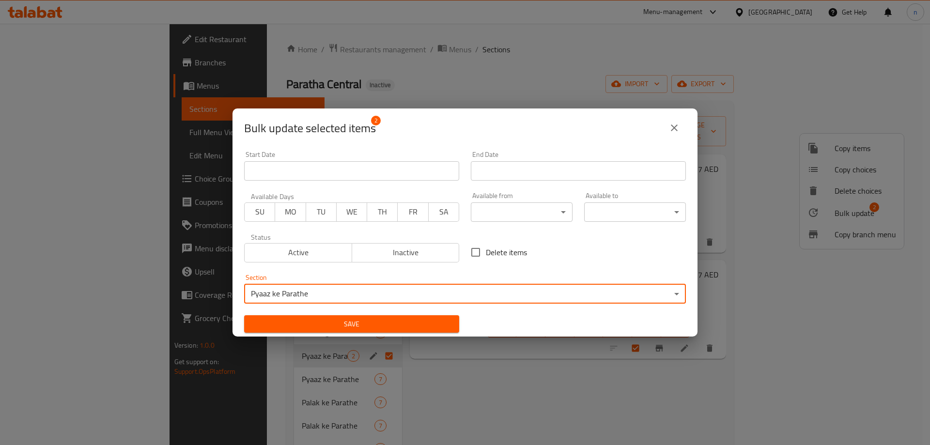
click at [314, 322] on span "Save" at bounding box center [352, 324] width 200 height 12
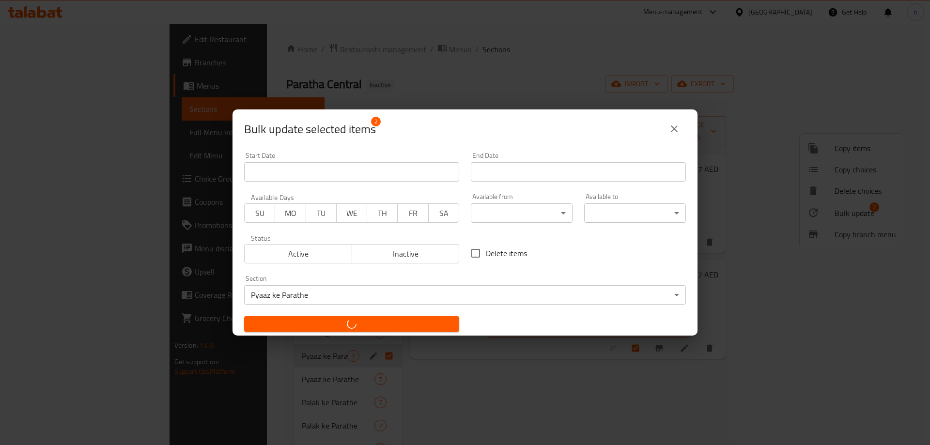
checkbox input "false"
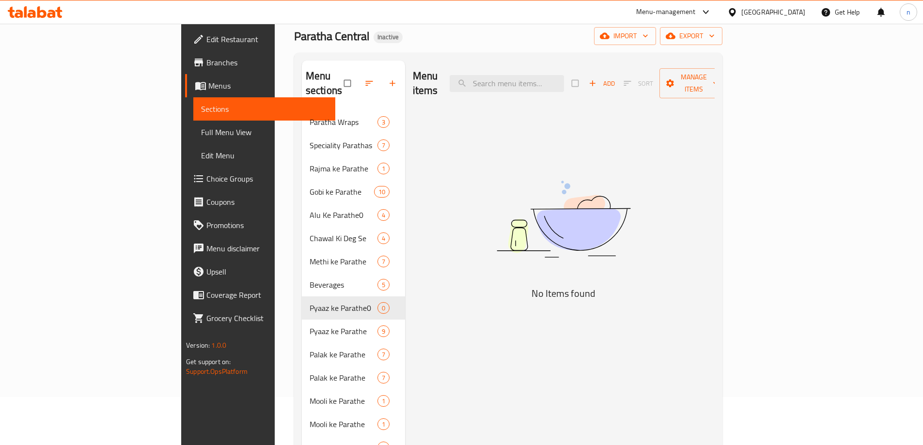
scroll to position [48, 0]
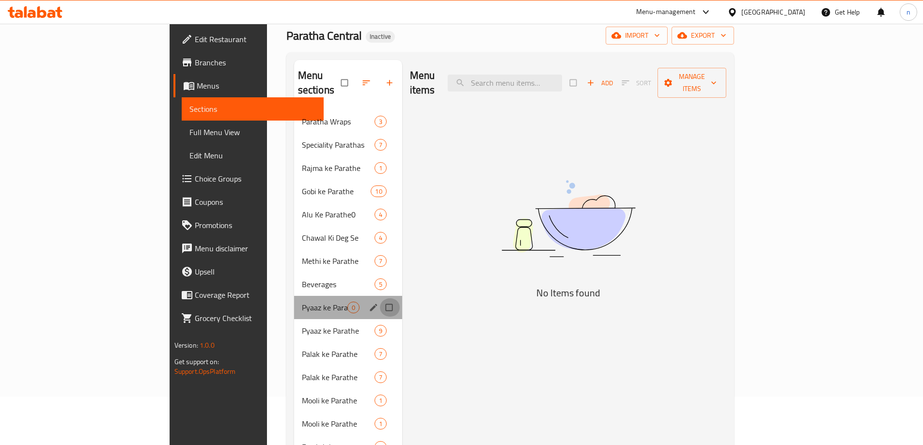
click at [380, 298] on input "Menu sections" at bounding box center [390, 307] width 20 height 18
checkbox input "true"
click at [349, 81] on button "button" at bounding box center [360, 82] width 23 height 21
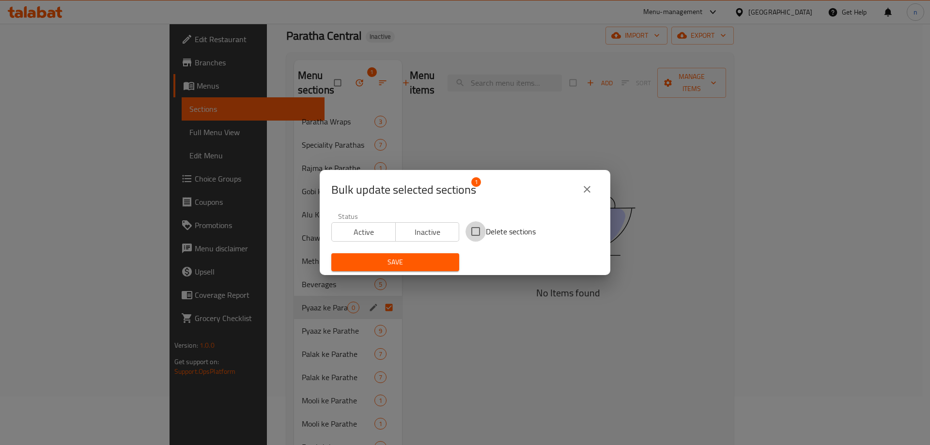
click at [477, 229] on input "Delete sections" at bounding box center [475, 231] width 20 height 20
checkbox input "true"
click at [444, 260] on span "Save" at bounding box center [395, 262] width 112 height 12
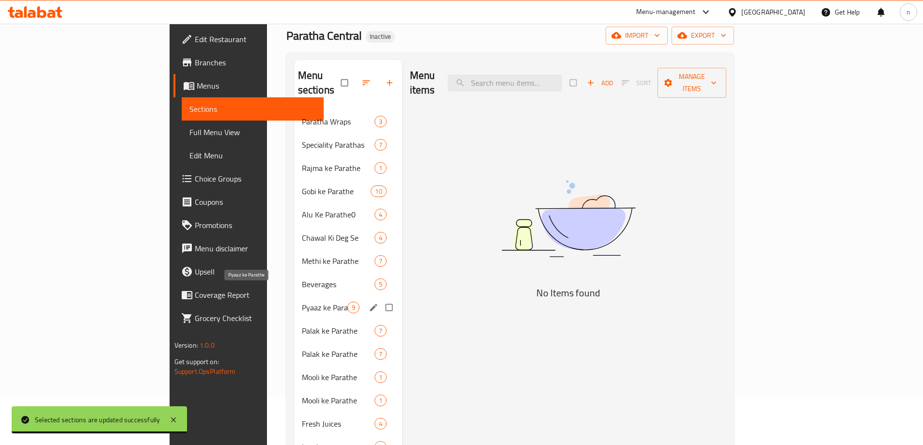
click at [302, 302] on span "Pyaaz ke Parathe" at bounding box center [325, 308] width 46 height 12
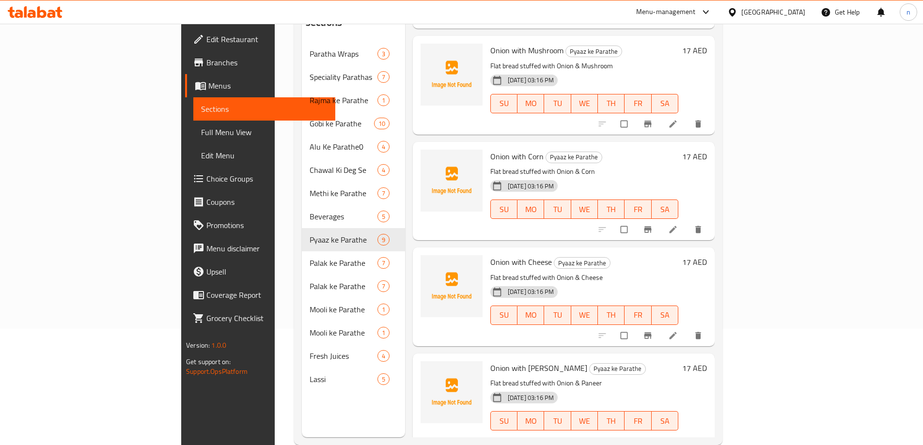
scroll to position [136, 0]
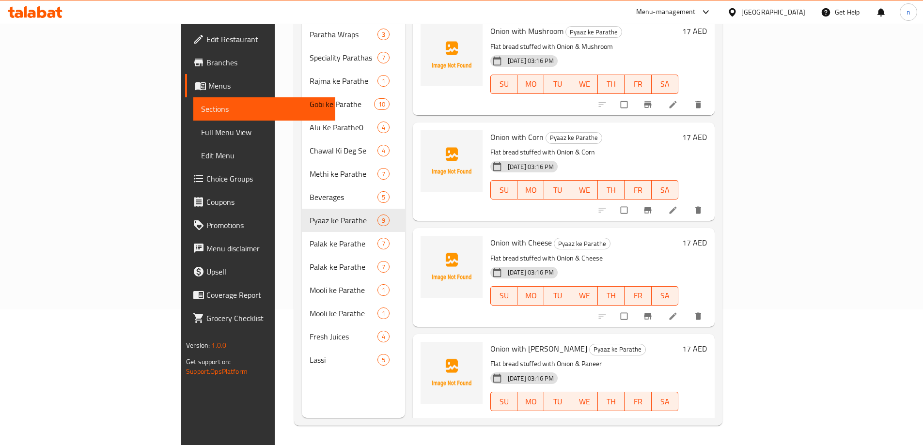
click at [201, 130] on span "Full Menu View" at bounding box center [264, 132] width 126 height 12
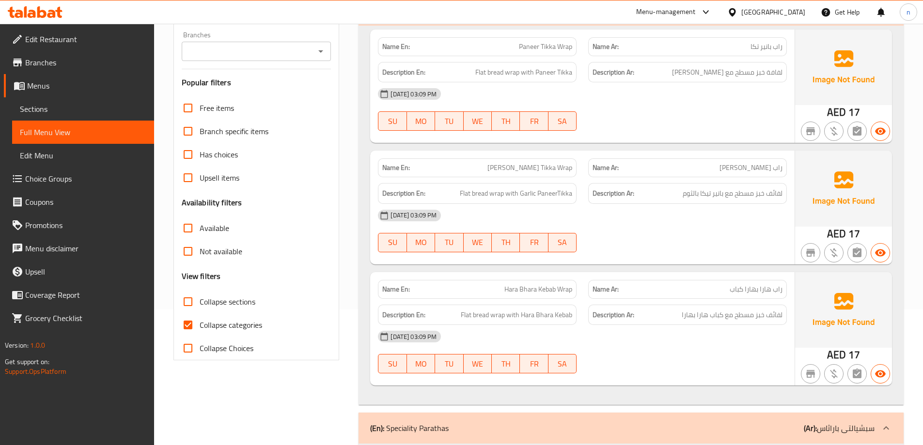
click at [203, 300] on span "Collapse sections" at bounding box center [228, 302] width 56 height 12
click at [200, 300] on input "Collapse sections" at bounding box center [187, 301] width 23 height 23
checkbox input "true"
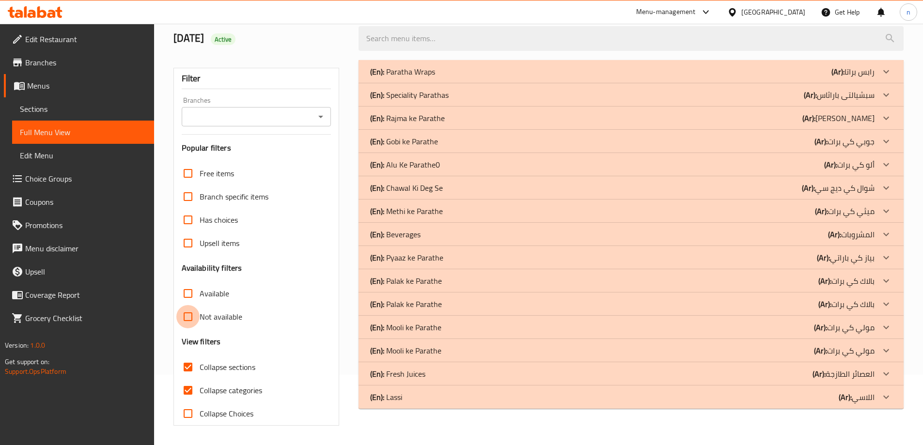
click at [186, 321] on input "Not available" at bounding box center [187, 316] width 23 height 23
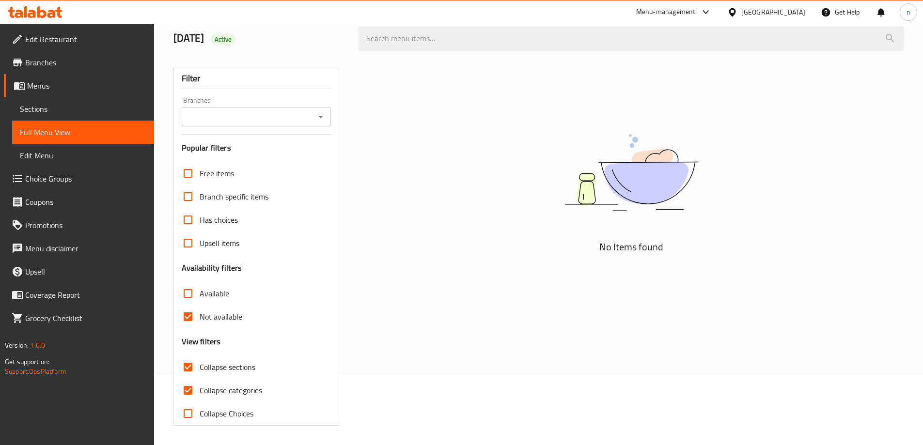
click at [185, 321] on input "Not available" at bounding box center [187, 316] width 23 height 23
checkbox input "false"
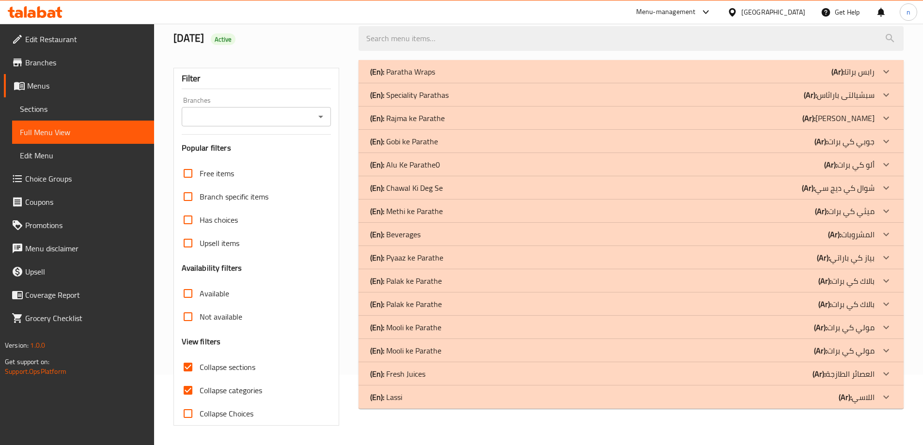
click at [186, 393] on input "Collapse categories" at bounding box center [187, 390] width 23 height 23
checkbox input "false"
click at [387, 261] on p "(En): Pyaaz ke Parathe" at bounding box center [406, 258] width 73 height 12
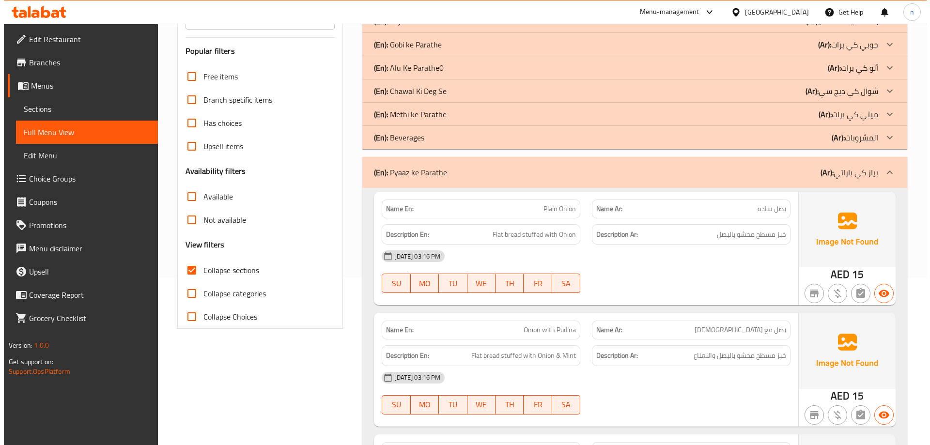
scroll to position [0, 0]
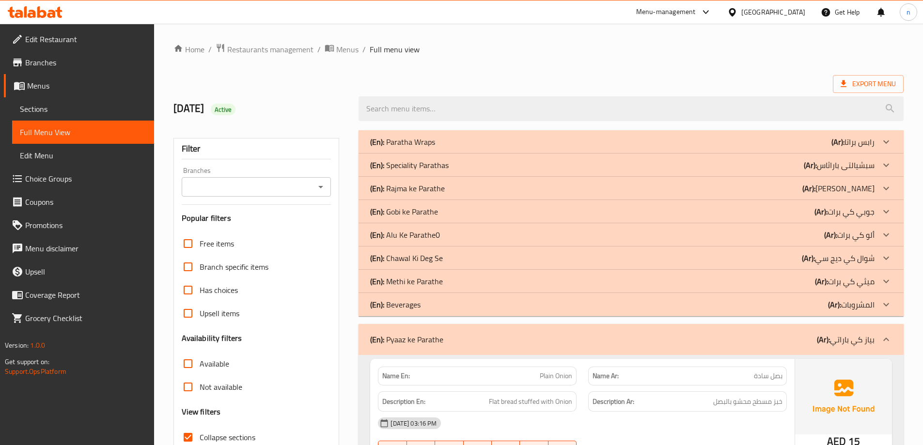
click at [410, 285] on p "(En): Methi ke Parathe" at bounding box center [406, 282] width 73 height 12
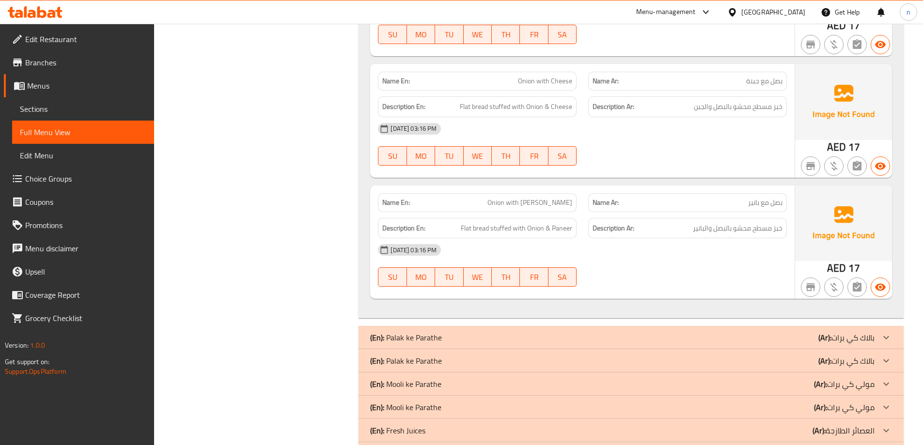
scroll to position [2117, 0]
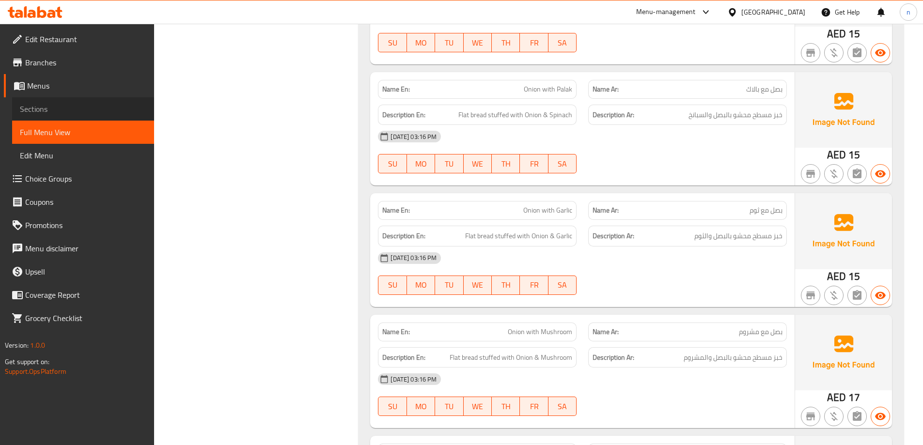
click at [48, 110] on span "Sections" at bounding box center [83, 109] width 126 height 12
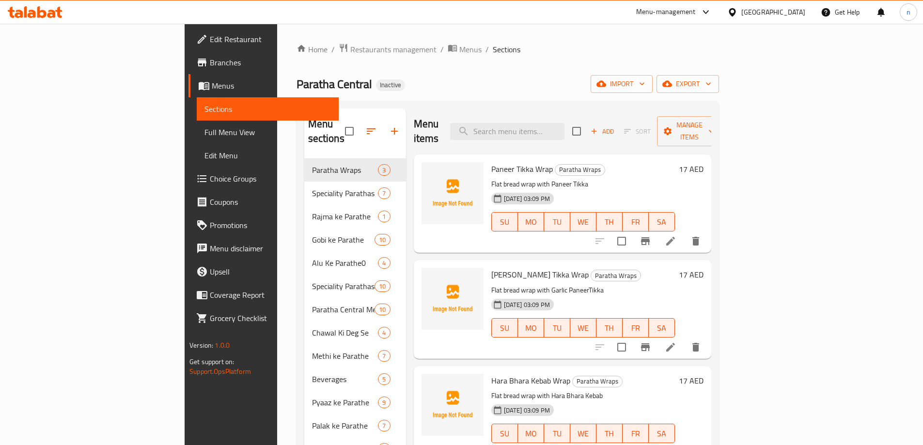
click at [204, 129] on span "Full Menu View" at bounding box center [267, 132] width 126 height 12
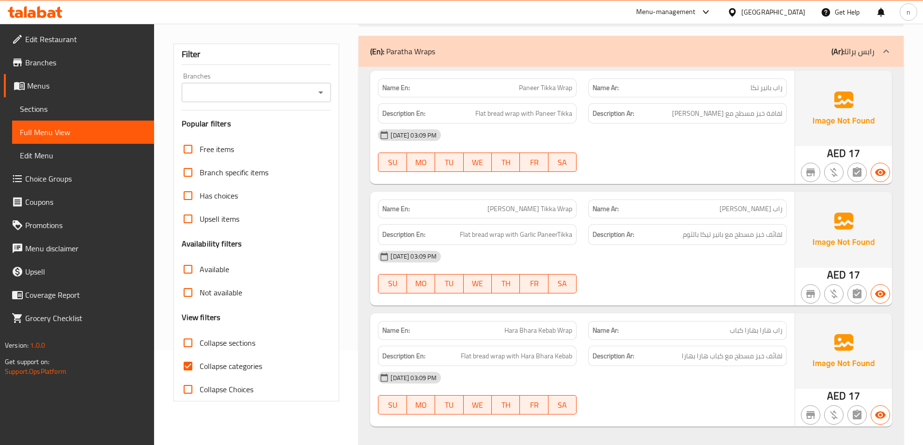
scroll to position [291, 0]
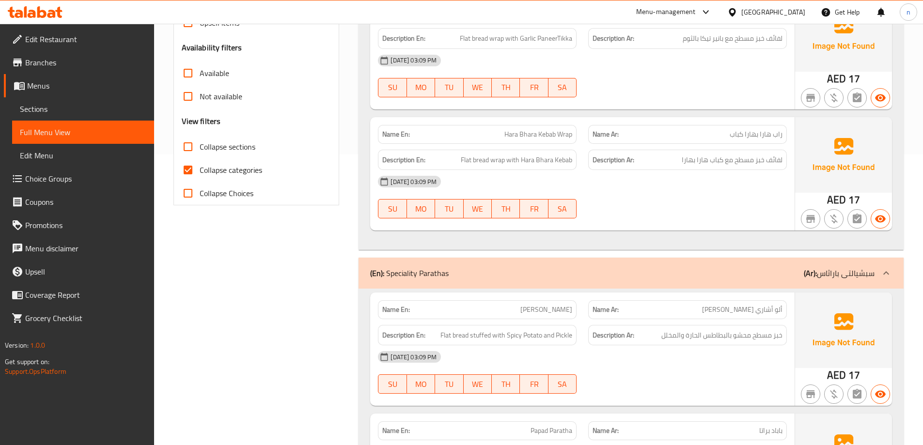
click at [190, 172] on input "Collapse categories" at bounding box center [187, 169] width 23 height 23
checkbox input "false"
click at [187, 146] on input "Collapse sections" at bounding box center [187, 146] width 23 height 23
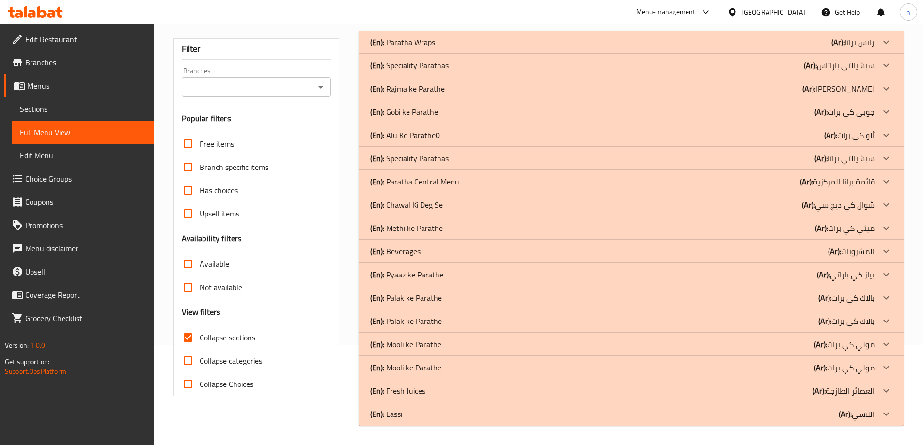
click at [187, 146] on div "Free items Branch specific items Has choices Upsell items Availability filters …" at bounding box center [257, 263] width 150 height 263
click at [185, 340] on input "Collapse sections" at bounding box center [187, 337] width 23 height 23
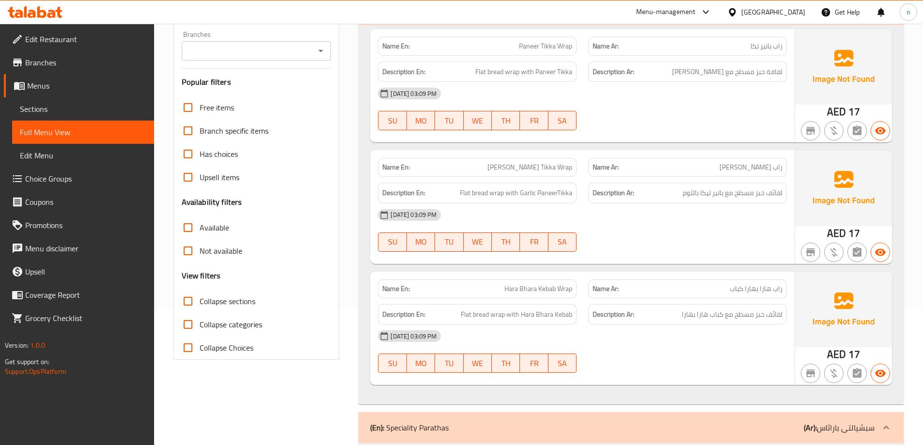
scroll to position [291, 0]
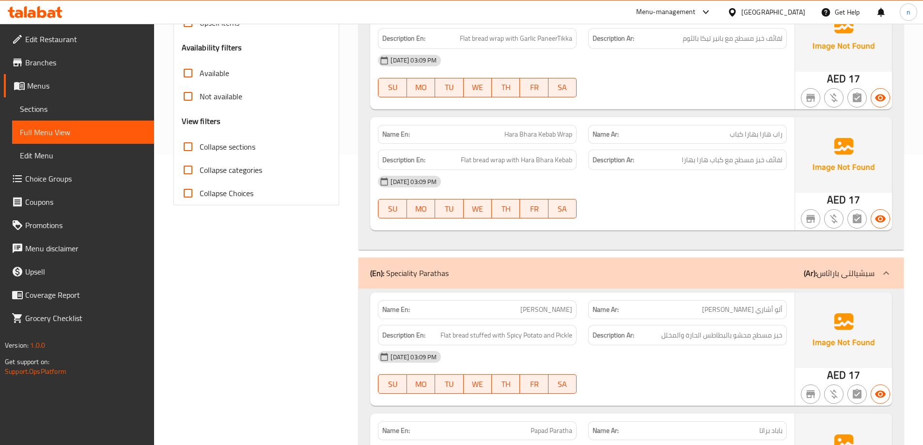
click at [187, 150] on input "Collapse sections" at bounding box center [187, 146] width 23 height 23
checkbox input "true"
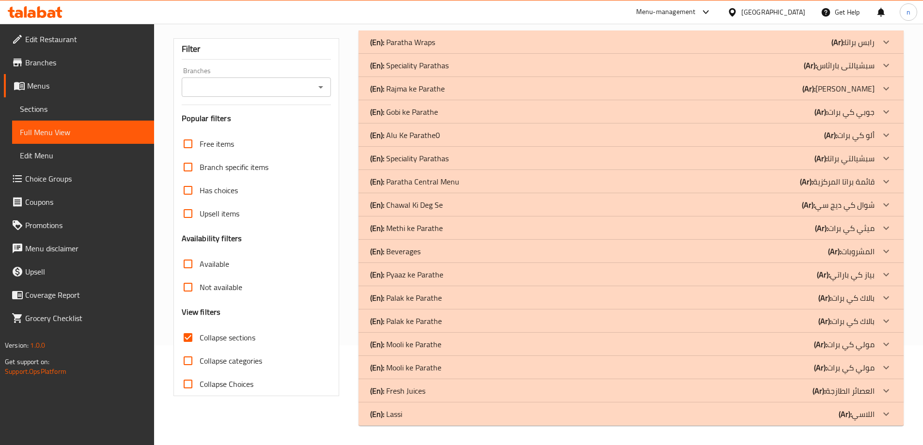
scroll to position [100, 0]
click at [407, 273] on p "(En): Pyaaz ke Parathe" at bounding box center [406, 275] width 73 height 12
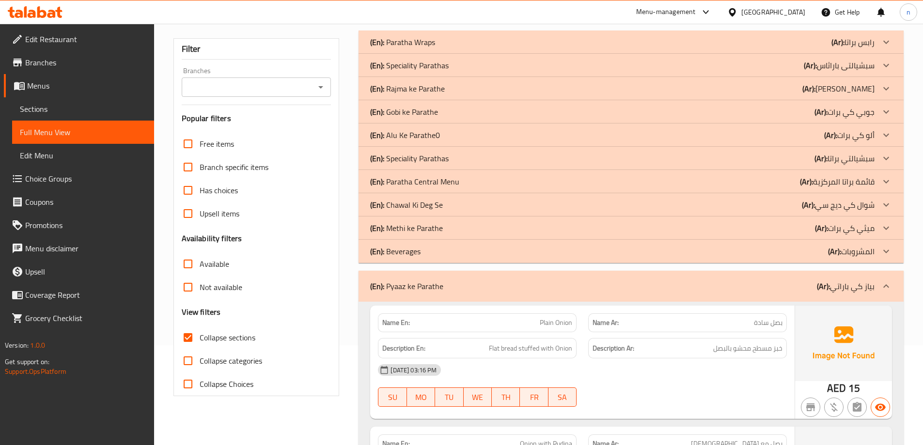
click at [408, 225] on p "(En): Methi ke Parathe" at bounding box center [406, 228] width 73 height 12
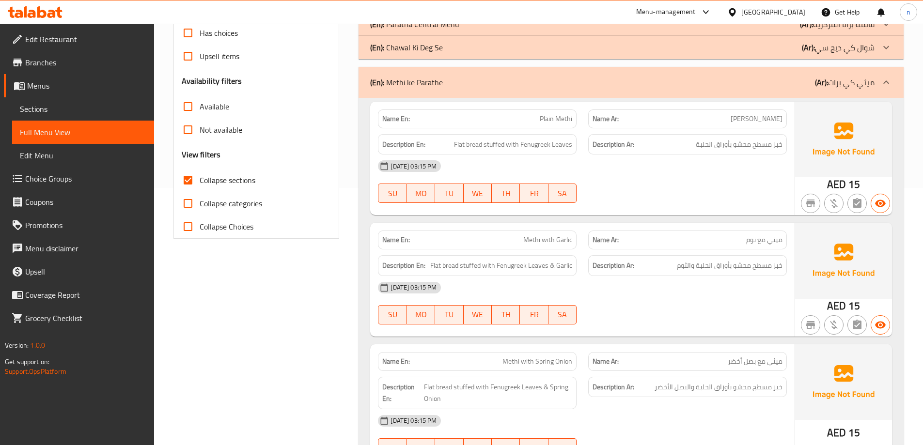
scroll to position [197, 0]
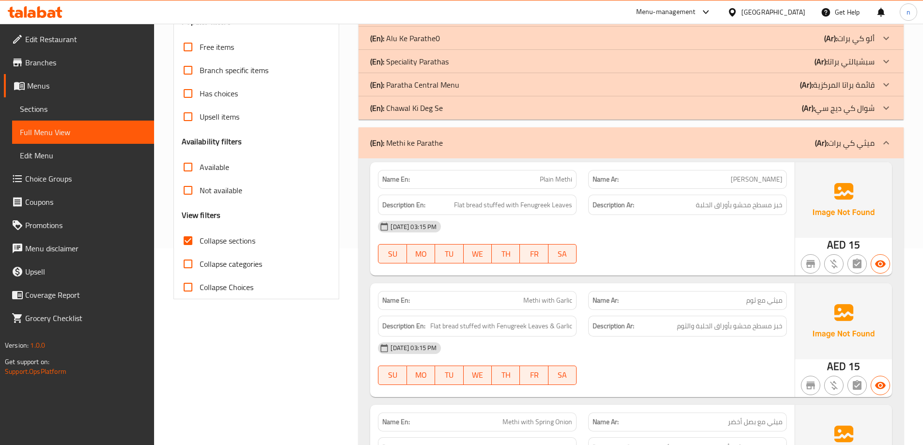
click at [22, 103] on span "Sections" at bounding box center [83, 109] width 126 height 12
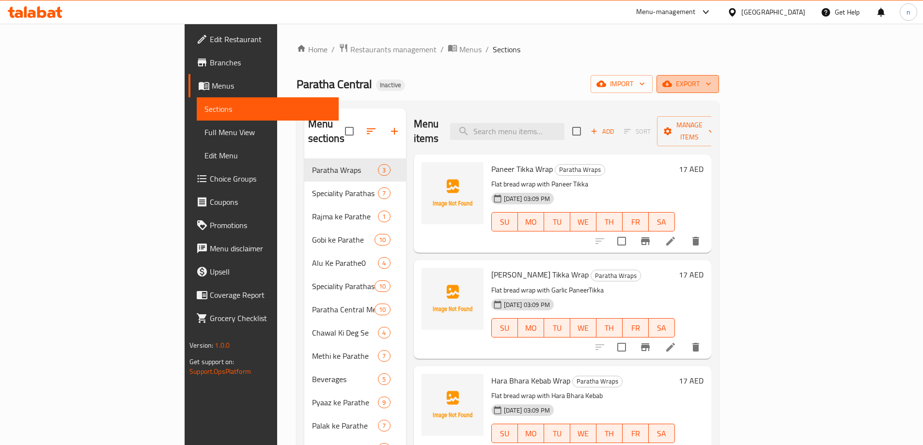
click at [711, 79] on span "export" at bounding box center [687, 84] width 47 height 12
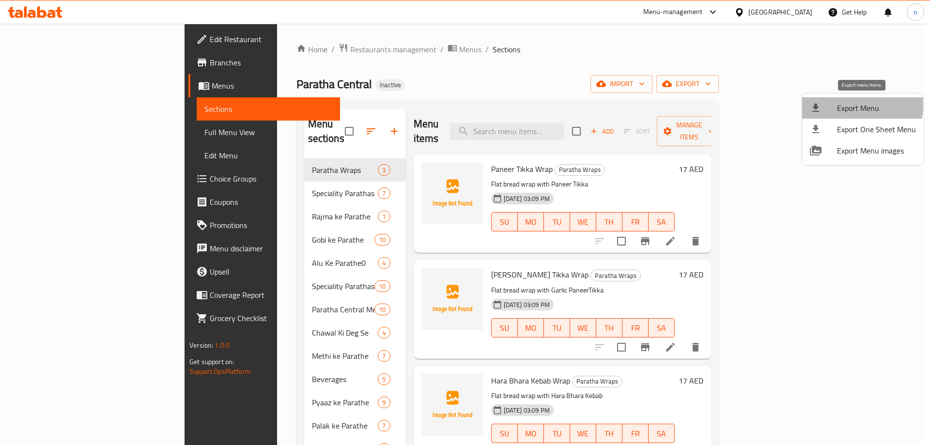
click at [836, 105] on div at bounding box center [823, 108] width 27 height 12
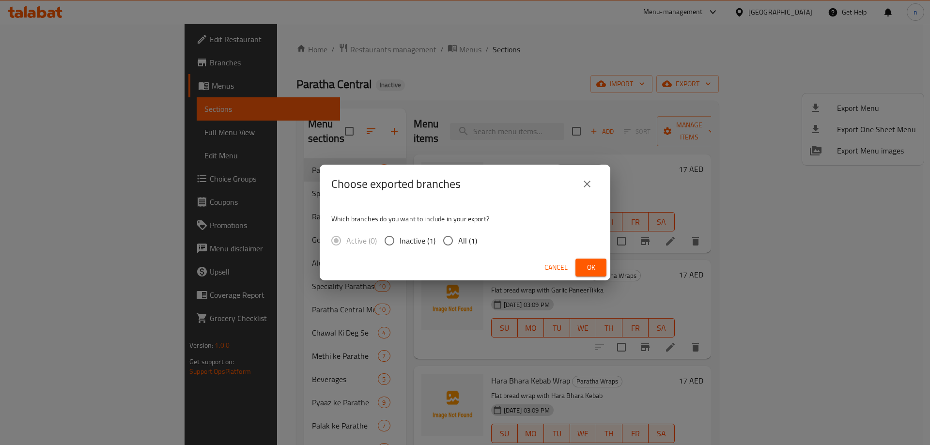
click at [448, 243] on input "All (1)" at bounding box center [448, 241] width 20 height 20
radio input "true"
click at [596, 266] on span "Ok" at bounding box center [590, 268] width 15 height 12
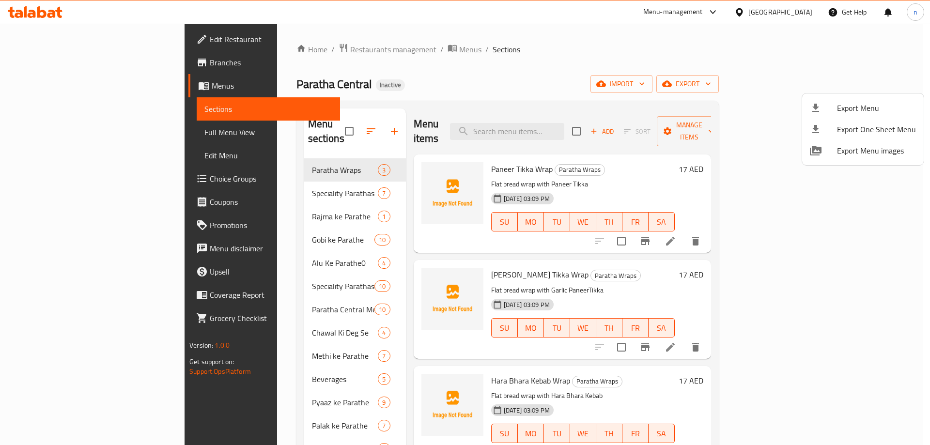
click at [592, 66] on div at bounding box center [465, 222] width 930 height 445
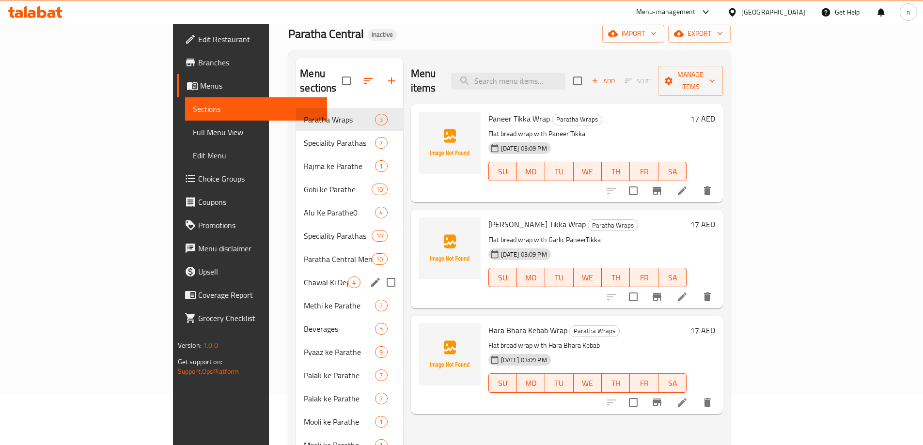
scroll to position [136, 0]
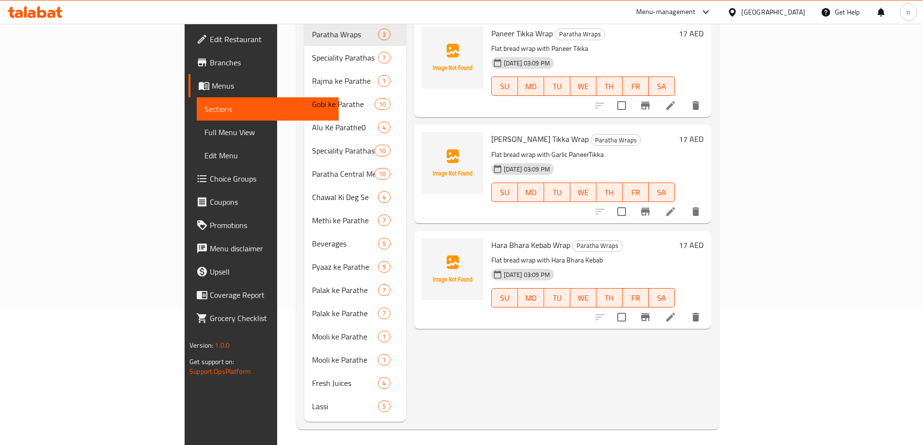
click at [679, 53] on div "[DATE] 03:09 PM SU MO TU WE TH FR SA" at bounding box center [582, 79] width 191 height 52
click at [661, 132] on h6 "Paneer Lahsuni Tikka Wrap Paratha Wraps" at bounding box center [583, 139] width 184 height 14
